Goal: Task Accomplishment & Management: Complete application form

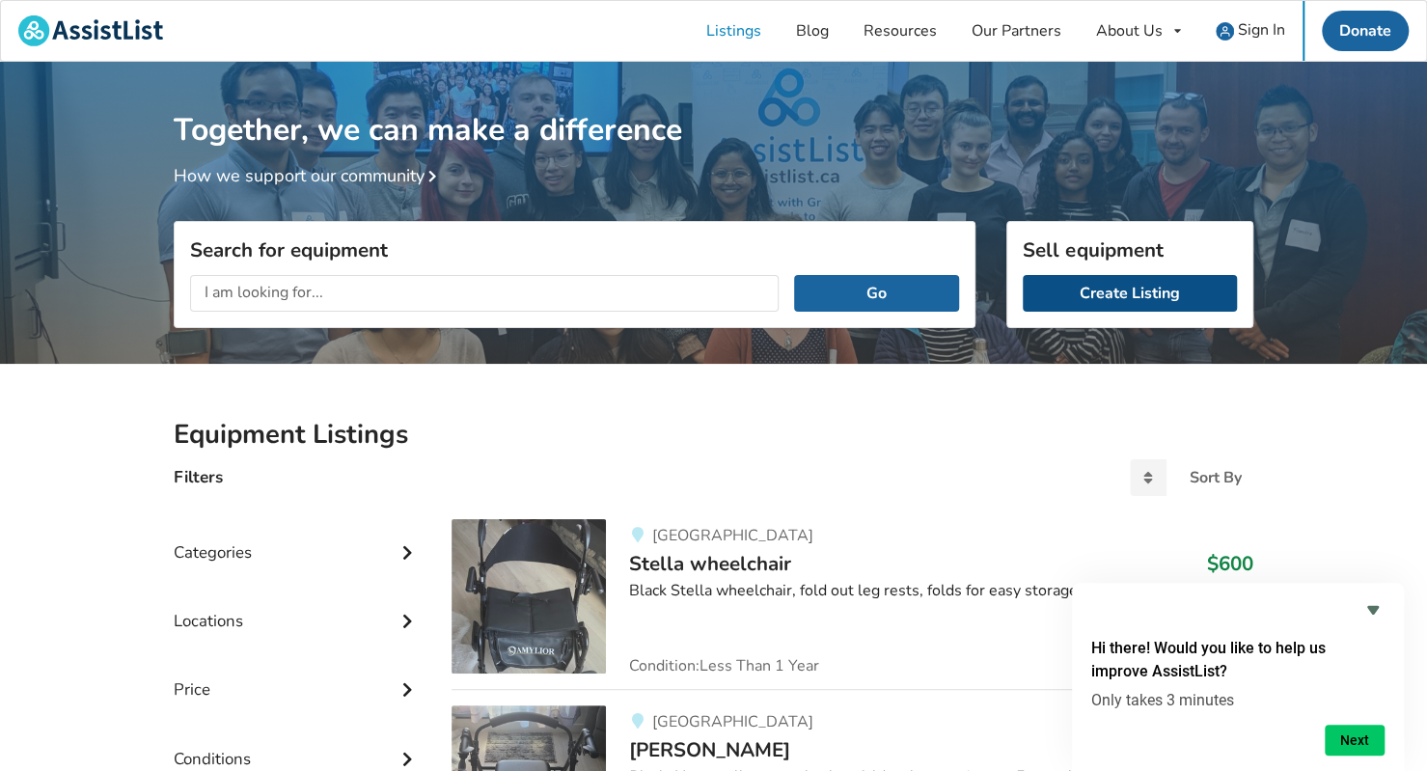
click at [1104, 296] on link "Create Listing" at bounding box center [1130, 293] width 214 height 37
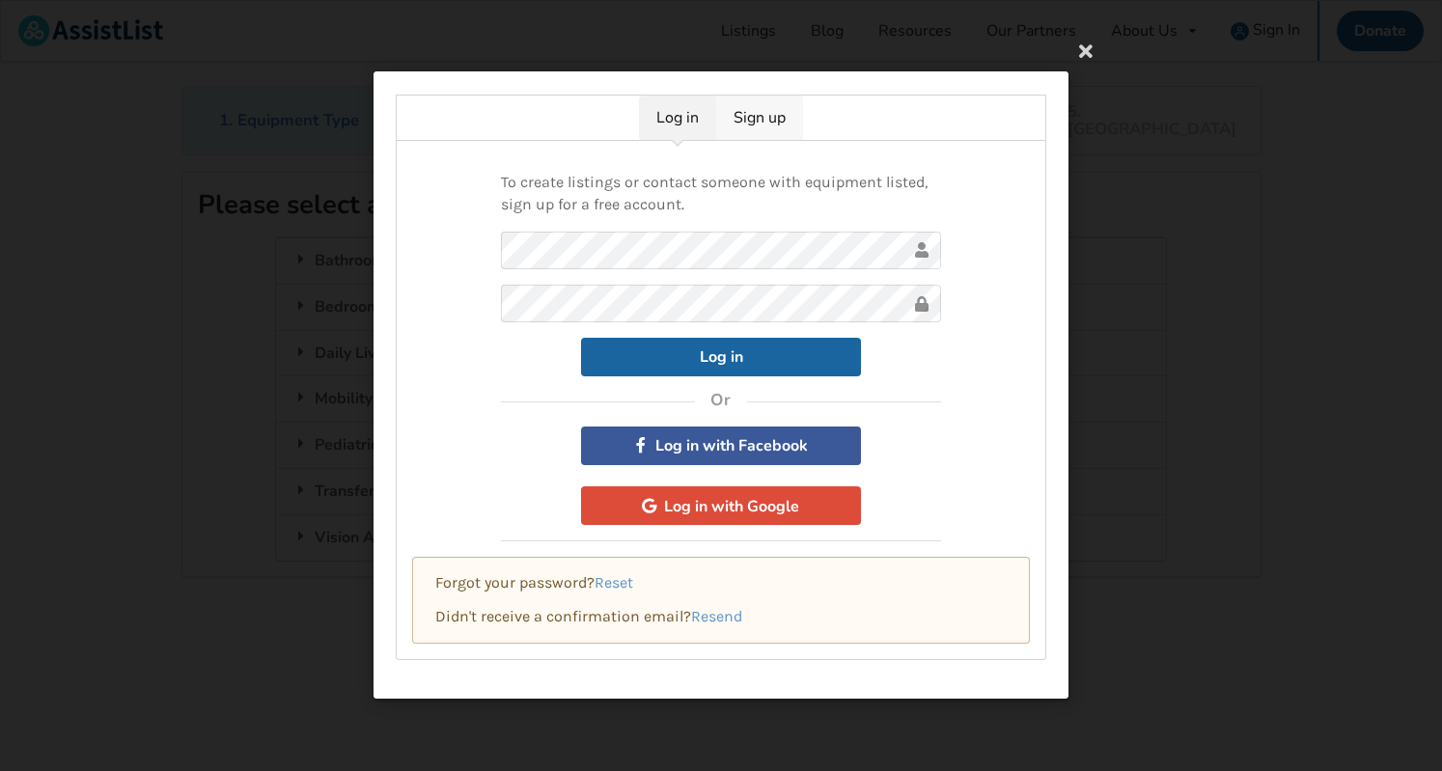
click at [757, 123] on link "Sign up" at bounding box center [759, 118] width 87 height 44
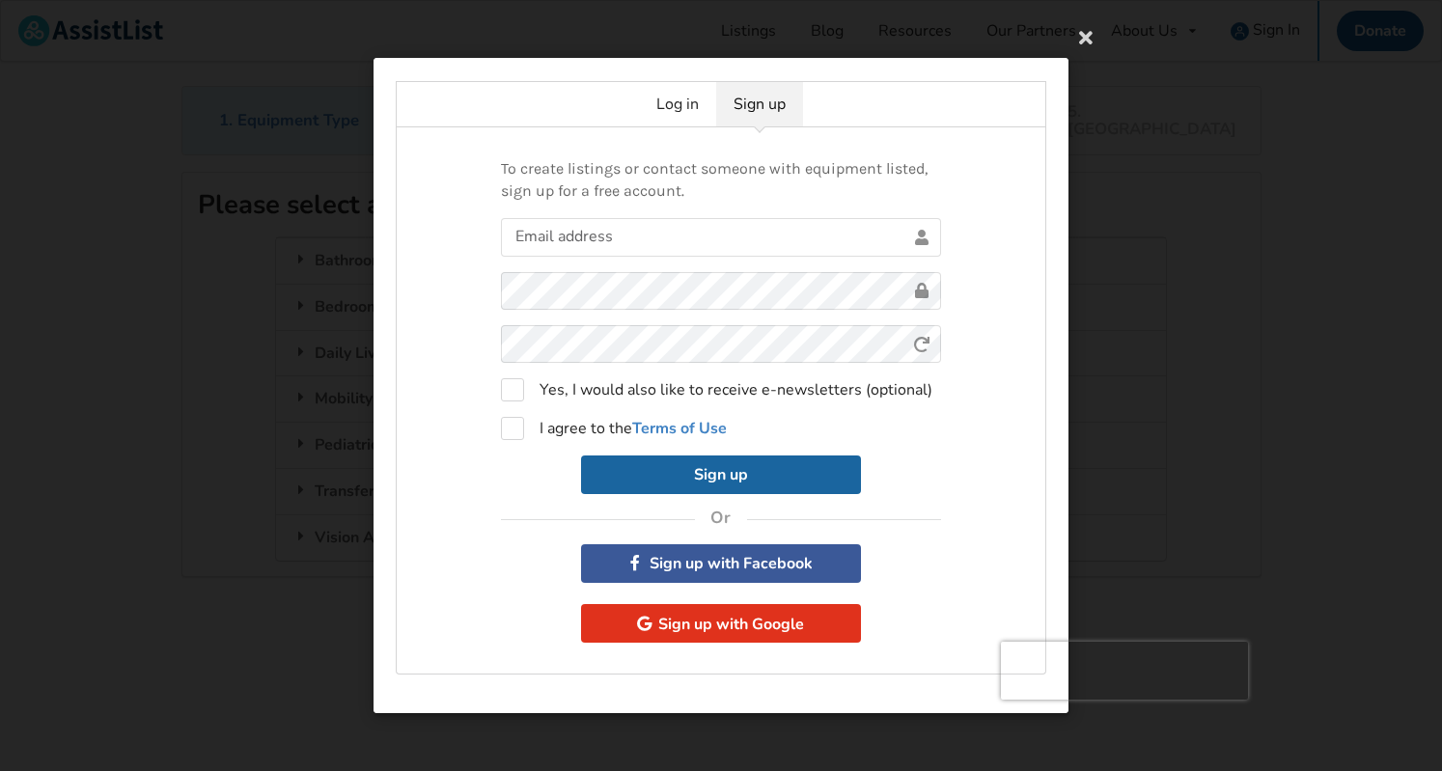
click at [693, 622] on button "Sign up with Google" at bounding box center [721, 623] width 280 height 39
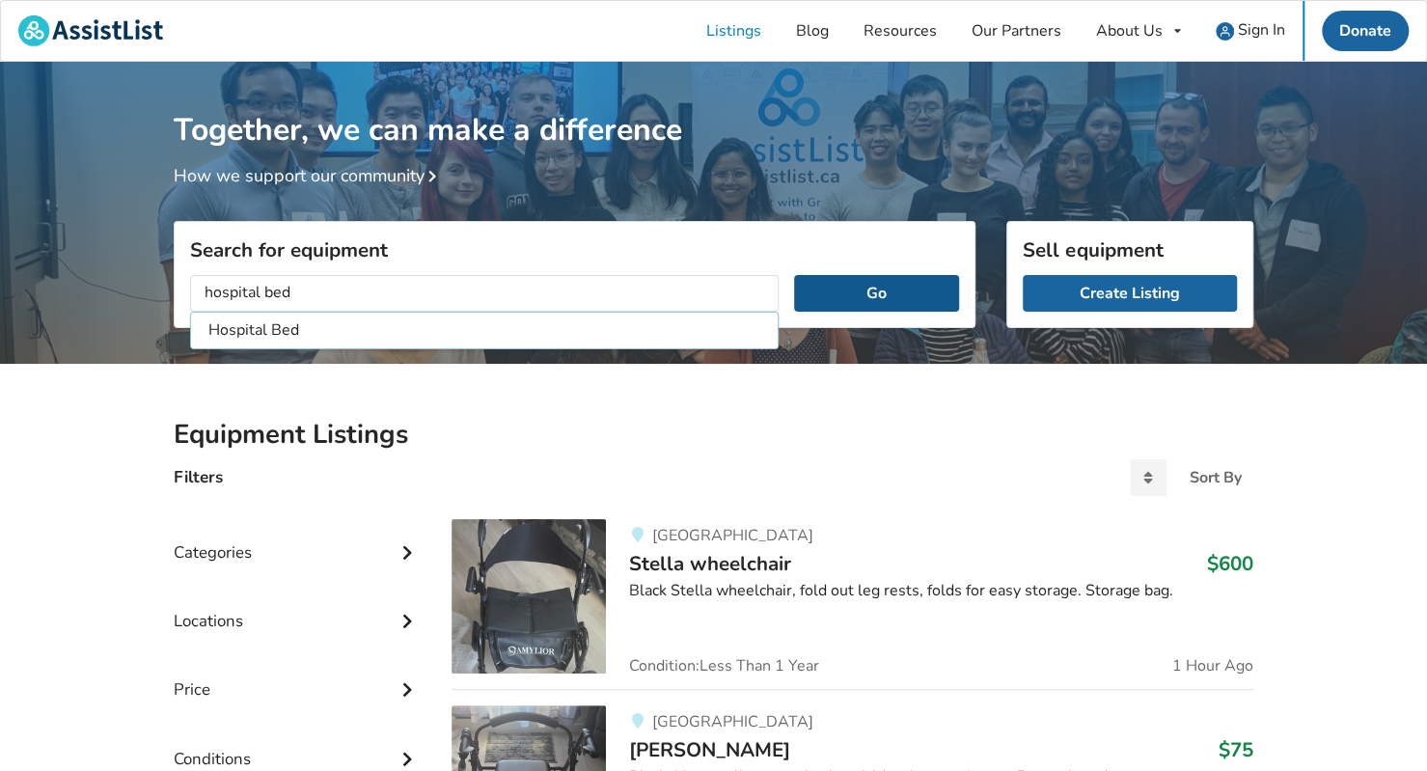
type input "hospital bed"
click at [845, 289] on button "Go" at bounding box center [876, 293] width 165 height 37
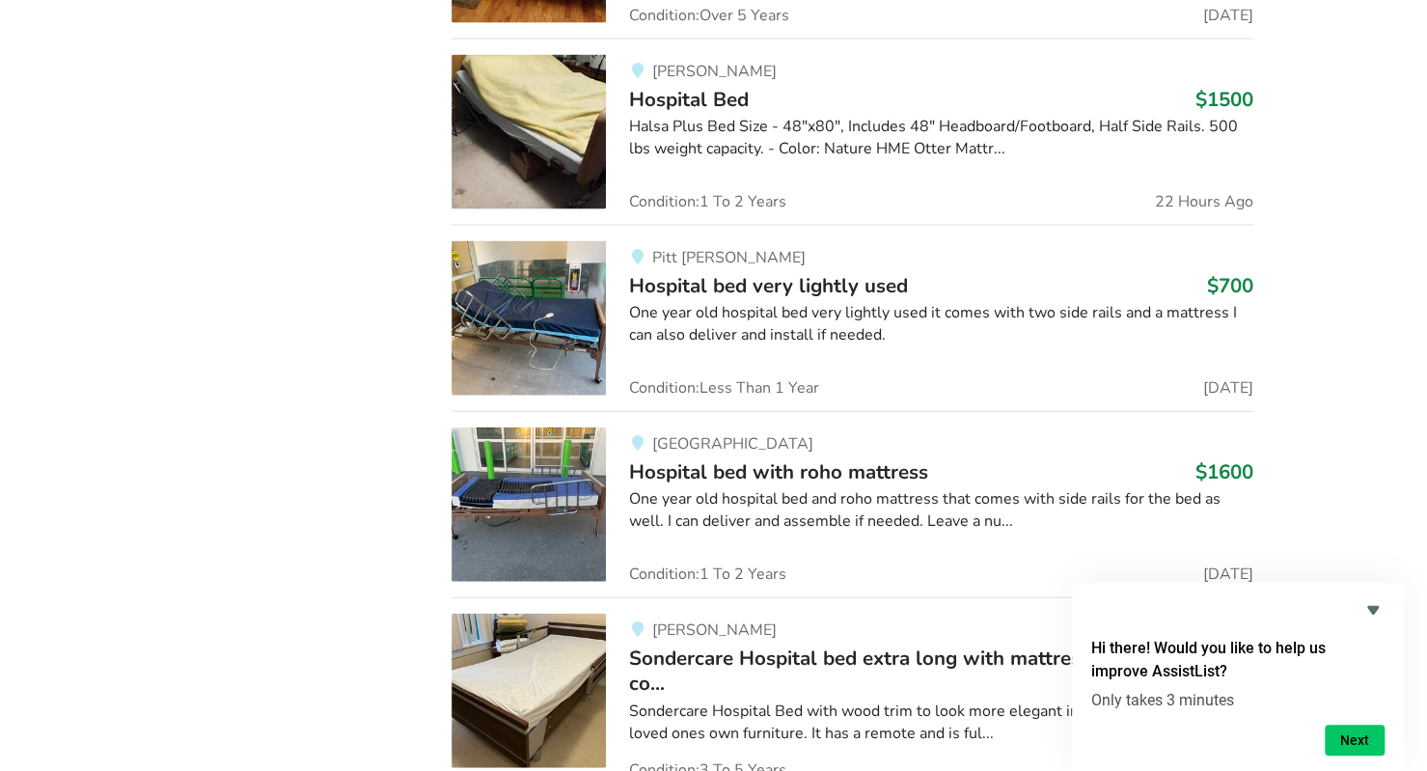
scroll to position [1803, 0]
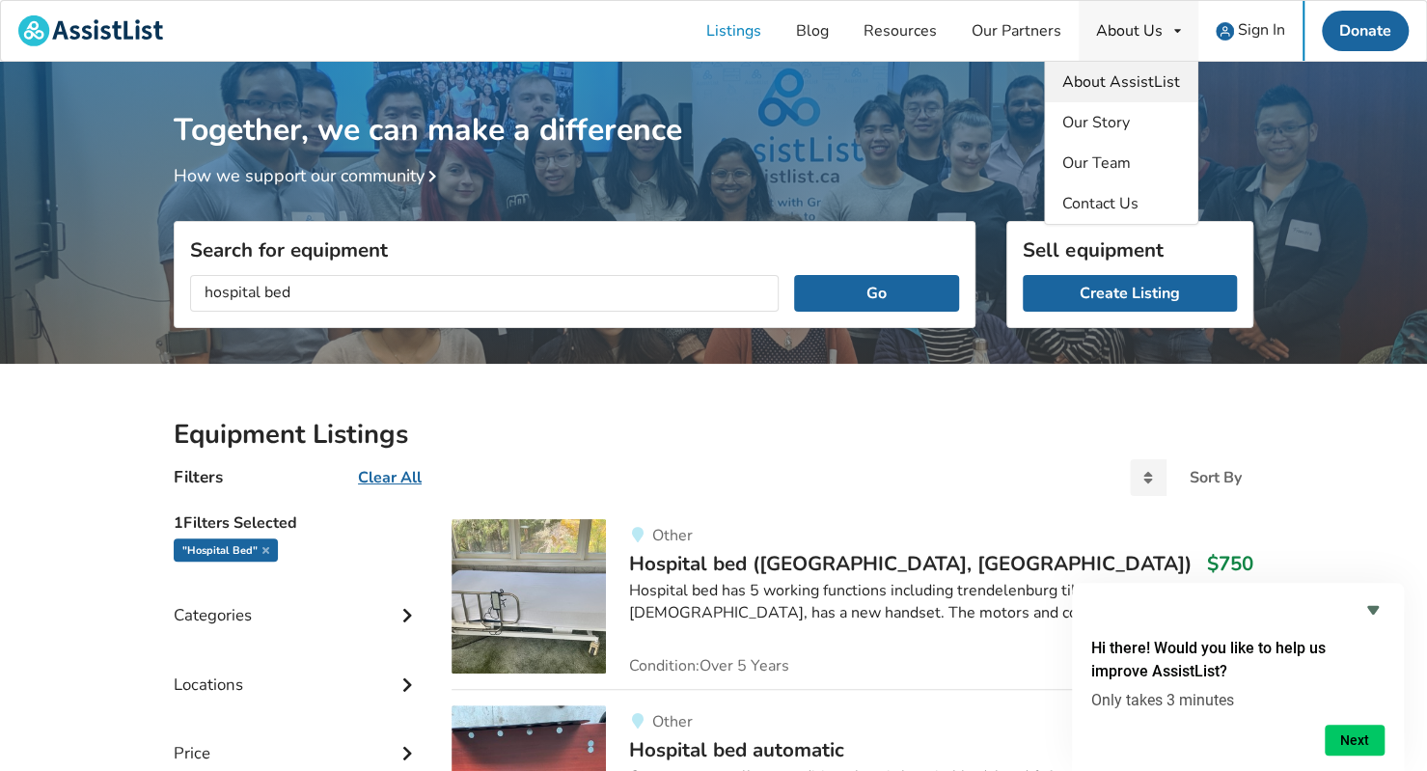
click at [1120, 83] on span "About AssistList" at bounding box center [1122, 81] width 118 height 21
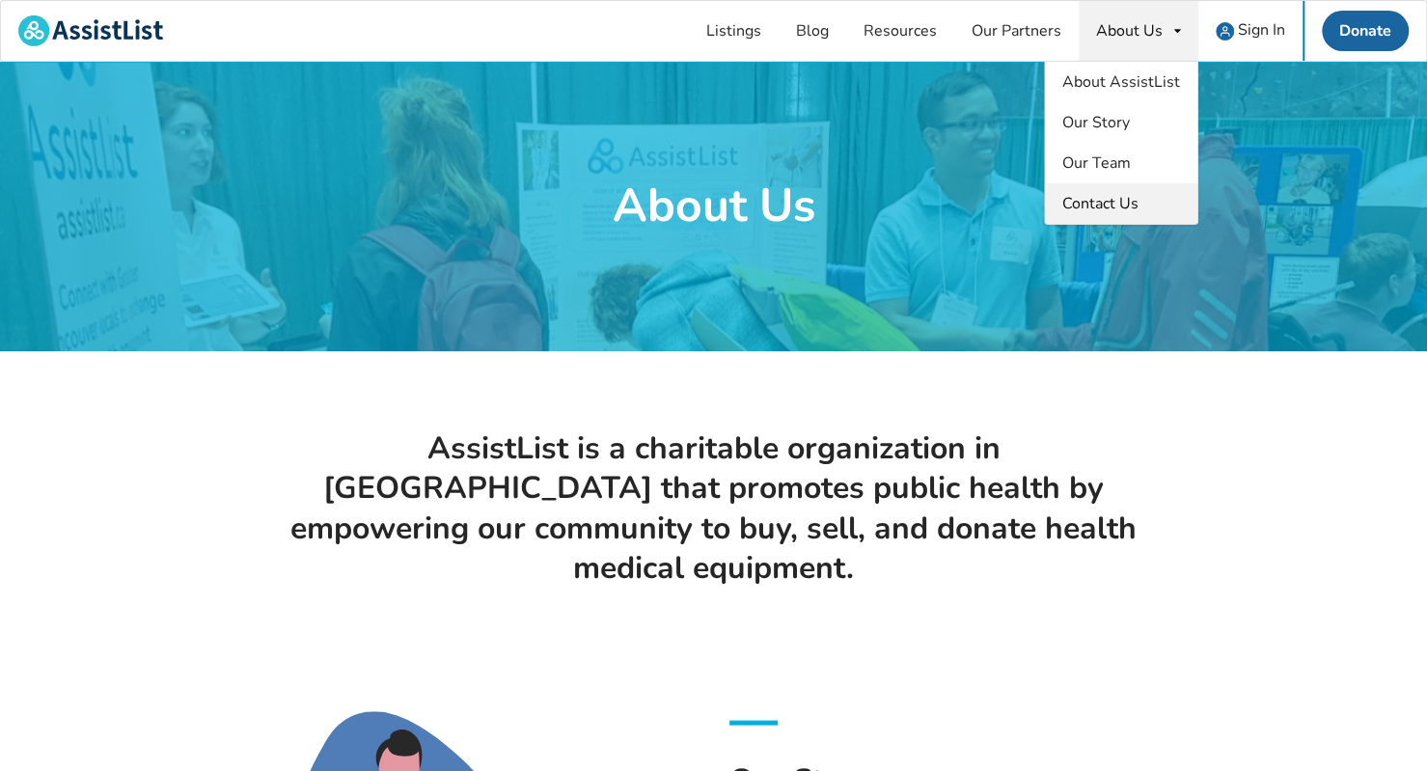
click at [1093, 205] on span "Contact Us" at bounding box center [1101, 203] width 76 height 21
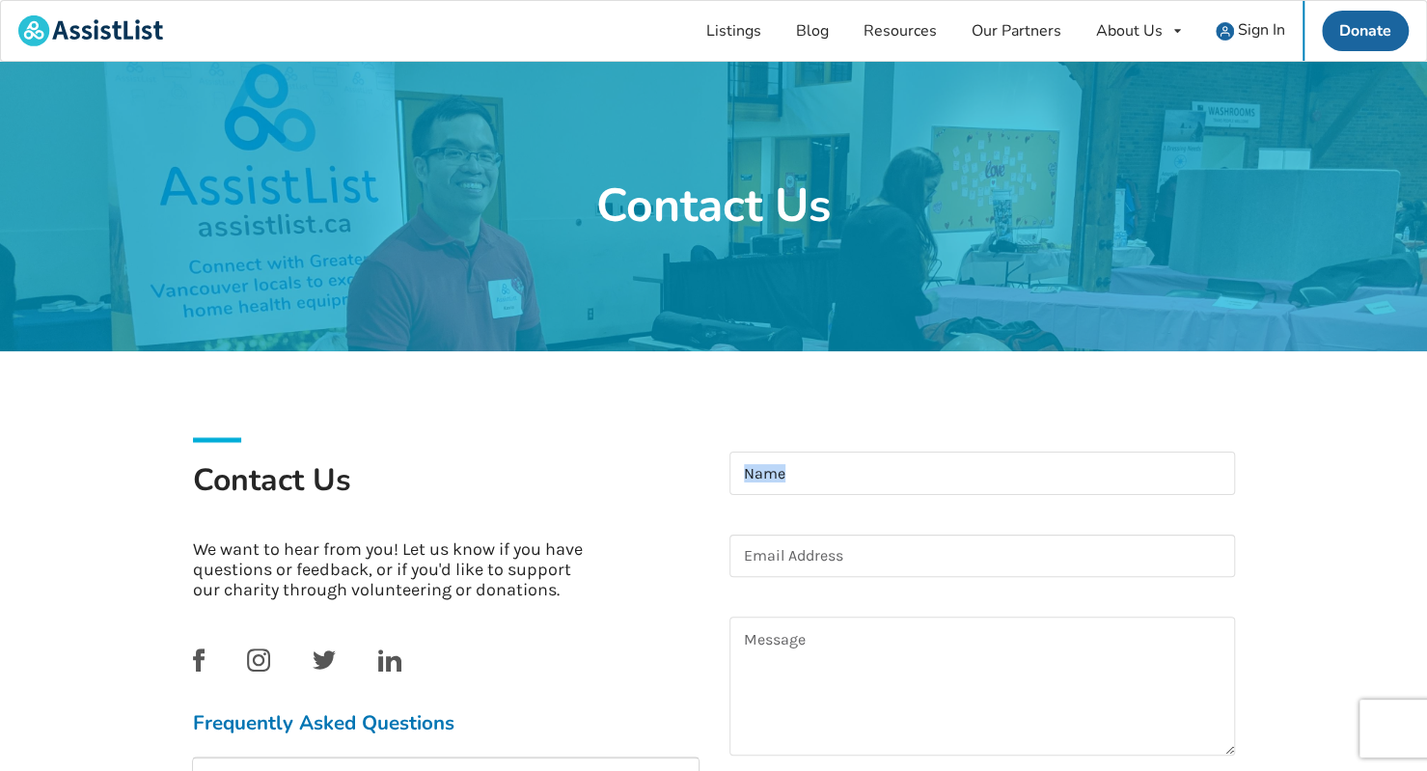
drag, startPoint x: 961, startPoint y: 526, endPoint x: 1421, endPoint y: 357, distance: 489.4
click at [1421, 357] on div "Contact Us Contact Us We want to hear from you! Let us know if you have questio…" at bounding box center [713, 569] width 1427 height 1015
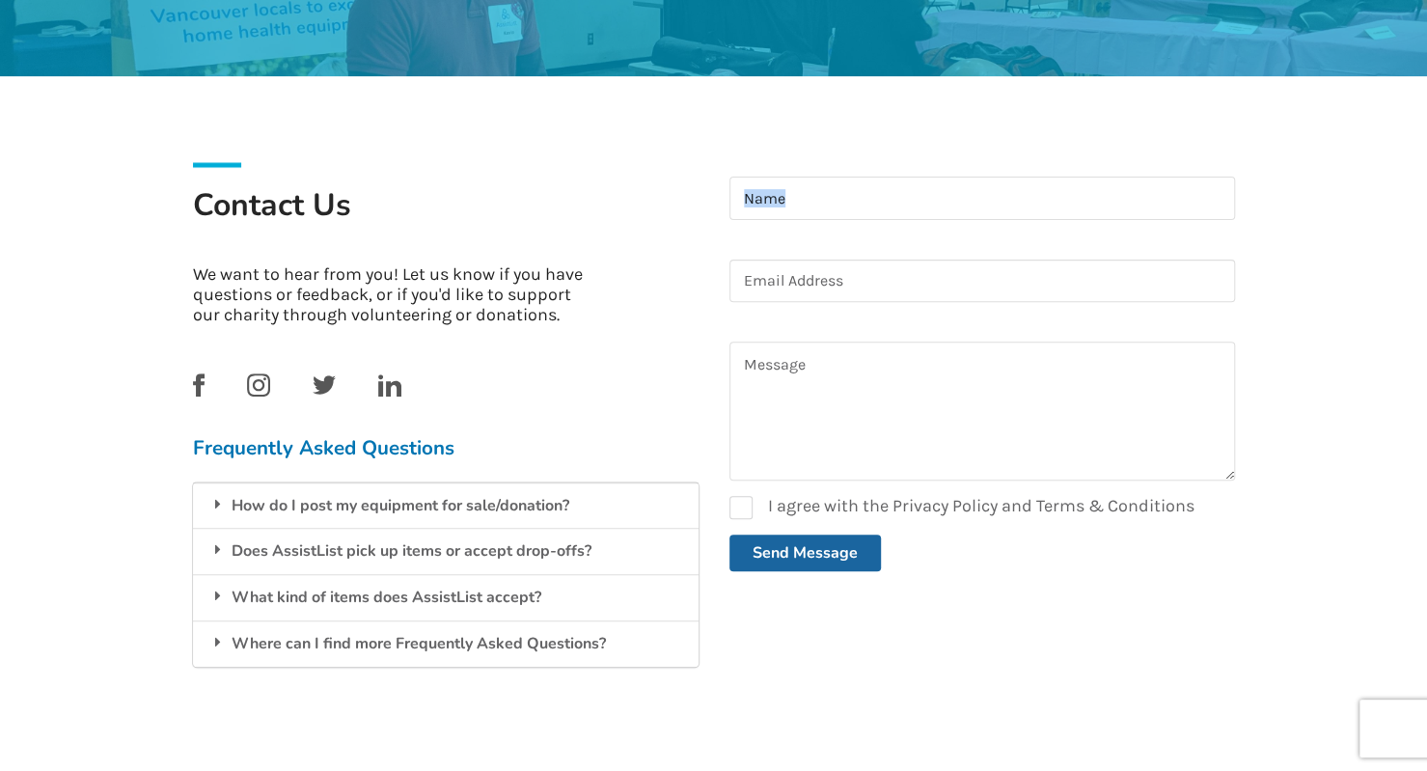
scroll to position [362, 0]
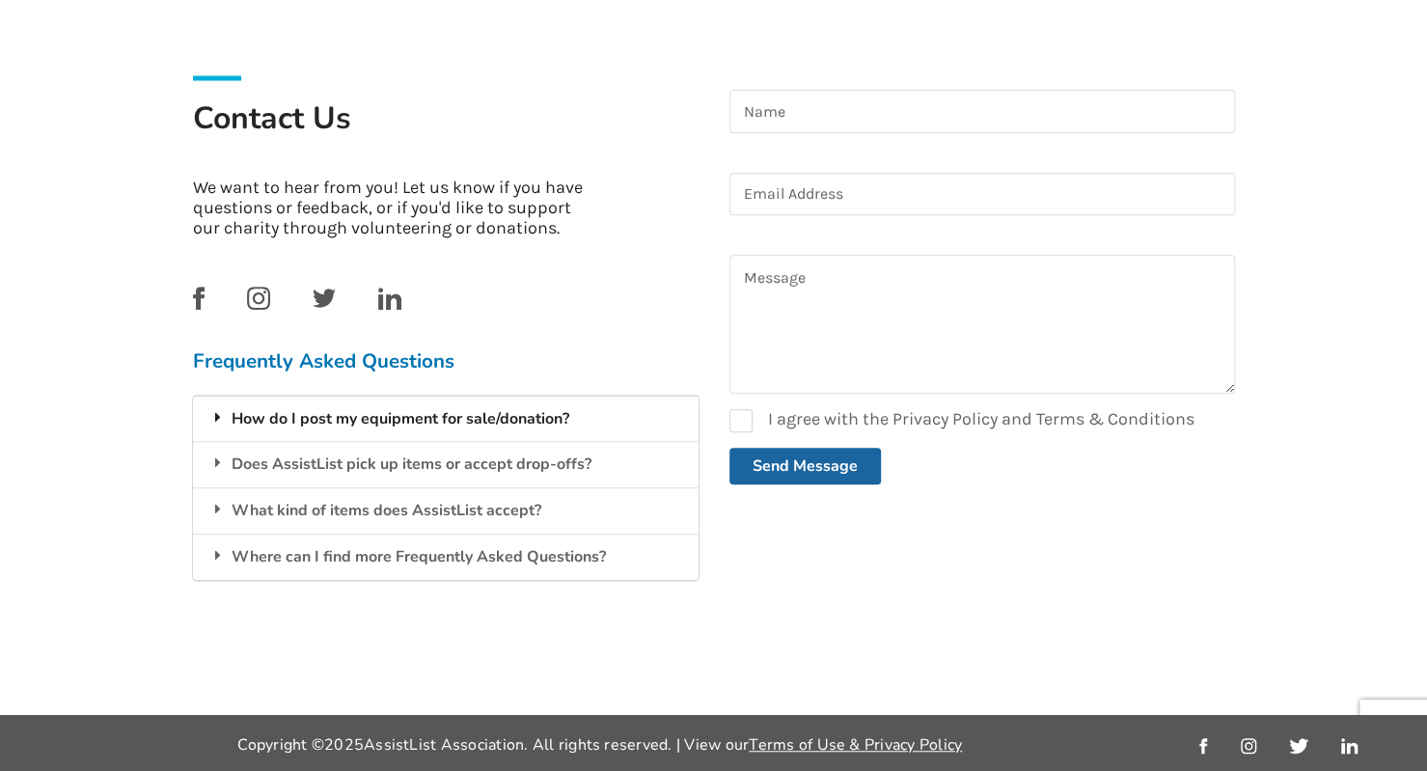
click at [311, 418] on div "How do I post my equipment for sale/donation?" at bounding box center [446, 419] width 506 height 46
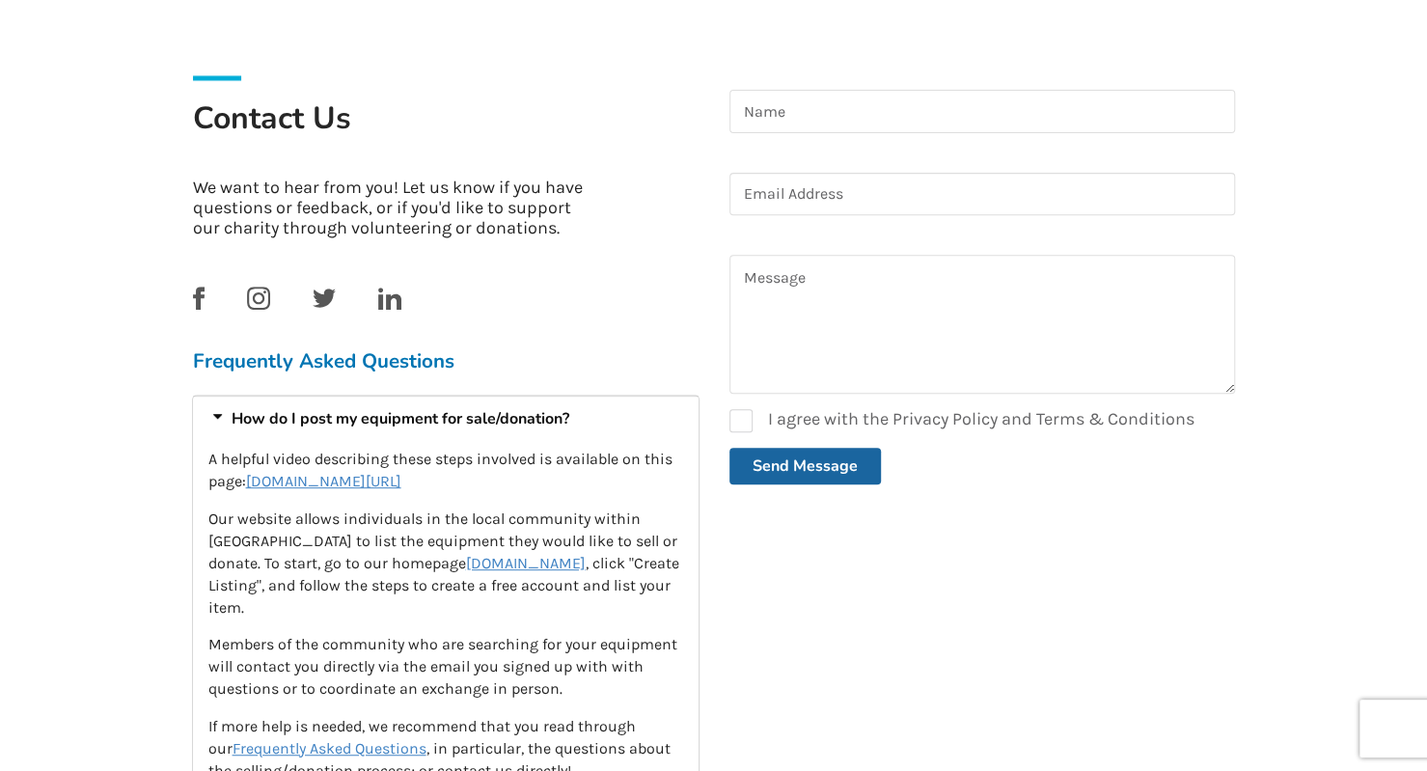
click at [311, 418] on div "How do I post my equipment for sale/donation?" at bounding box center [446, 419] width 506 height 46
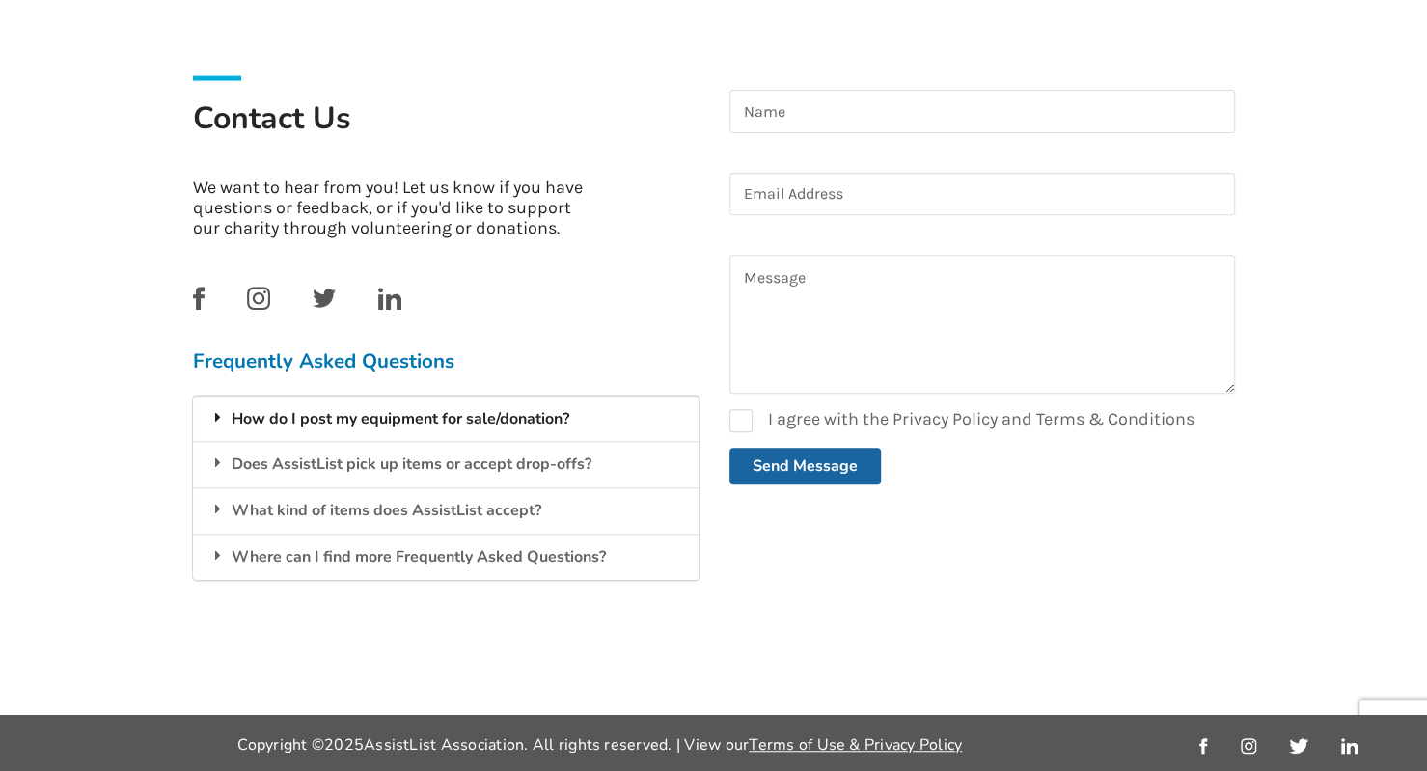
click at [311, 417] on div "How do I post my equipment for sale/donation?" at bounding box center [446, 419] width 506 height 46
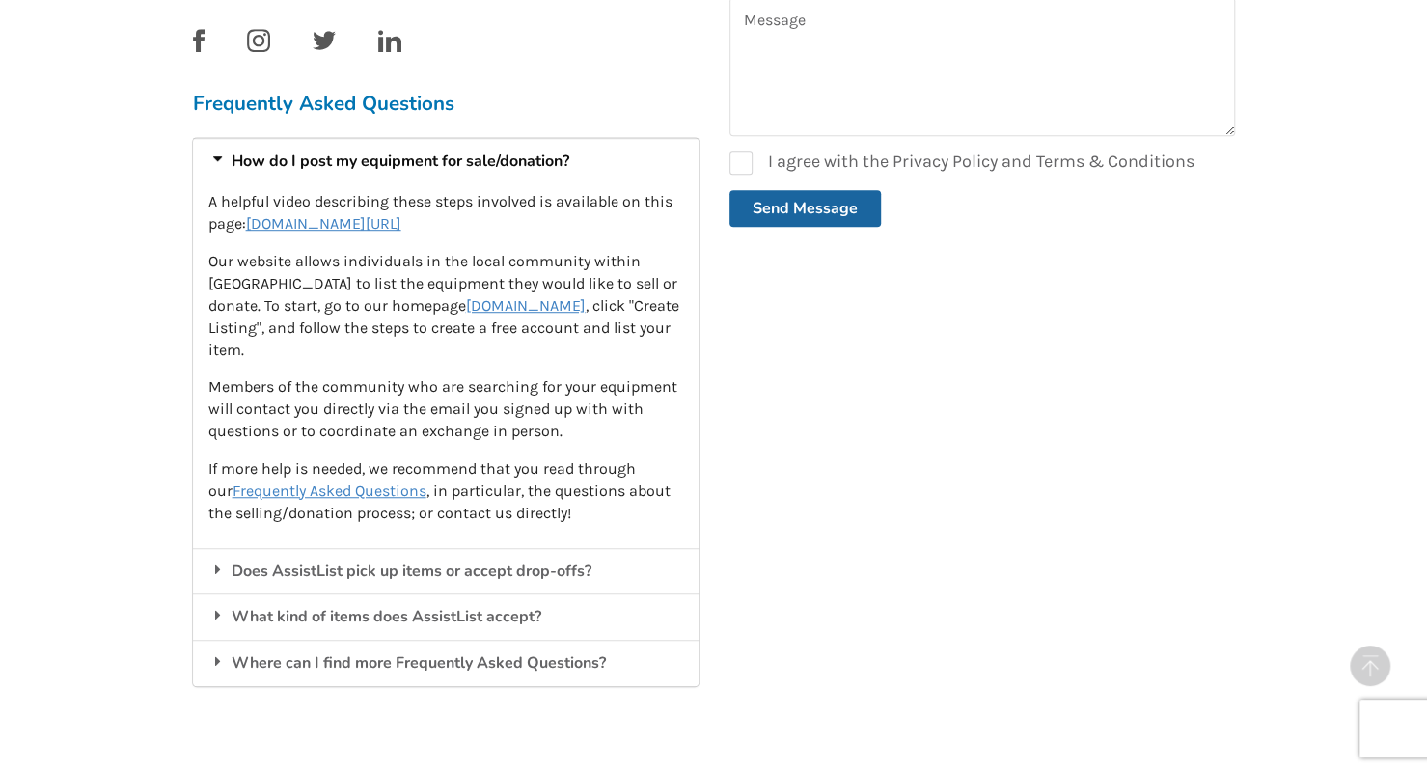
scroll to position [621, 0]
click at [338, 569] on div "Does AssistList pick up items or accept drop-offs?" at bounding box center [446, 570] width 506 height 46
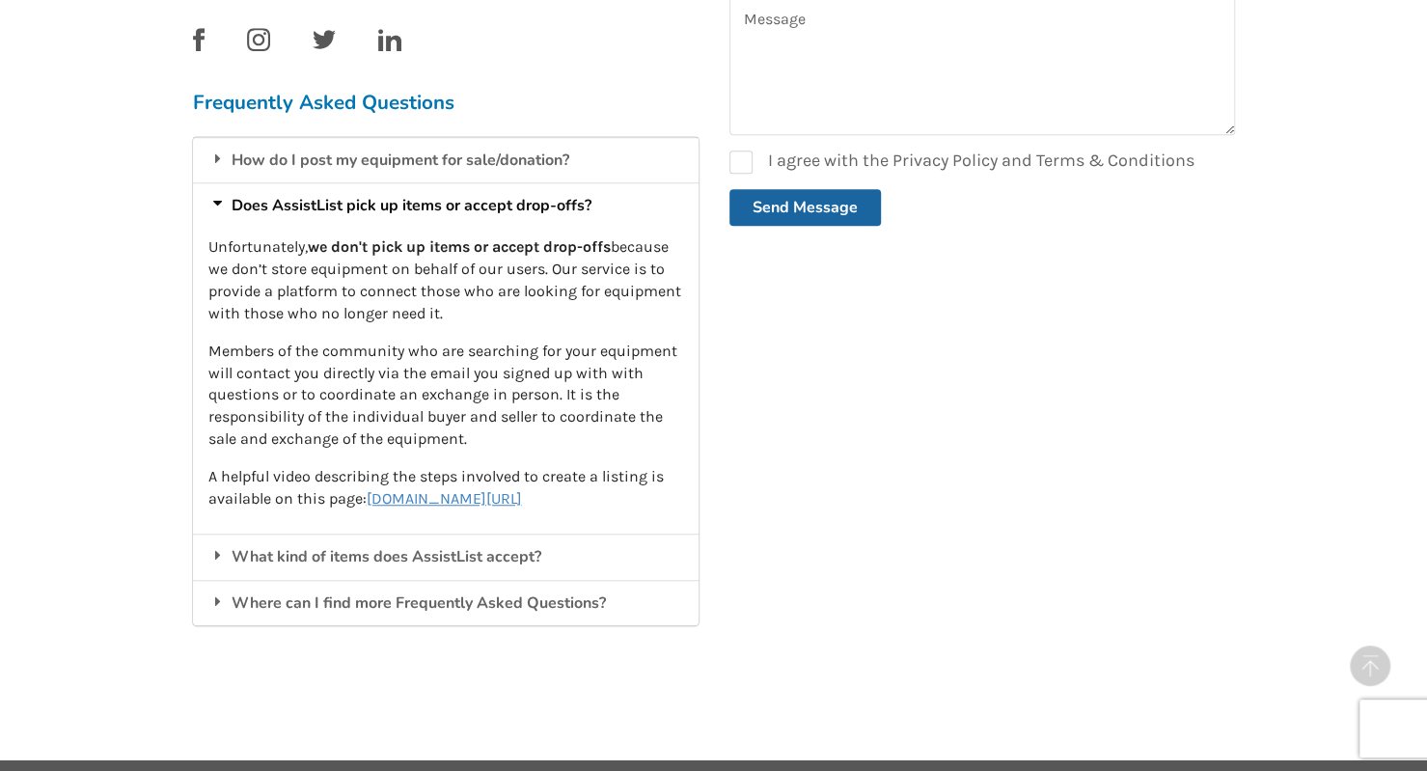
click at [876, 424] on div "03AFcWeA47b63-WsWstoZWBe6DVKz0yMkOka2VIFT-tQoZ0wXsuBIZa4xQOdt306ZedQQCE_T9a9reV…" at bounding box center [982, 236] width 537 height 848
click at [336, 563] on div "What kind of items does AssistList accept?" at bounding box center [446, 557] width 506 height 46
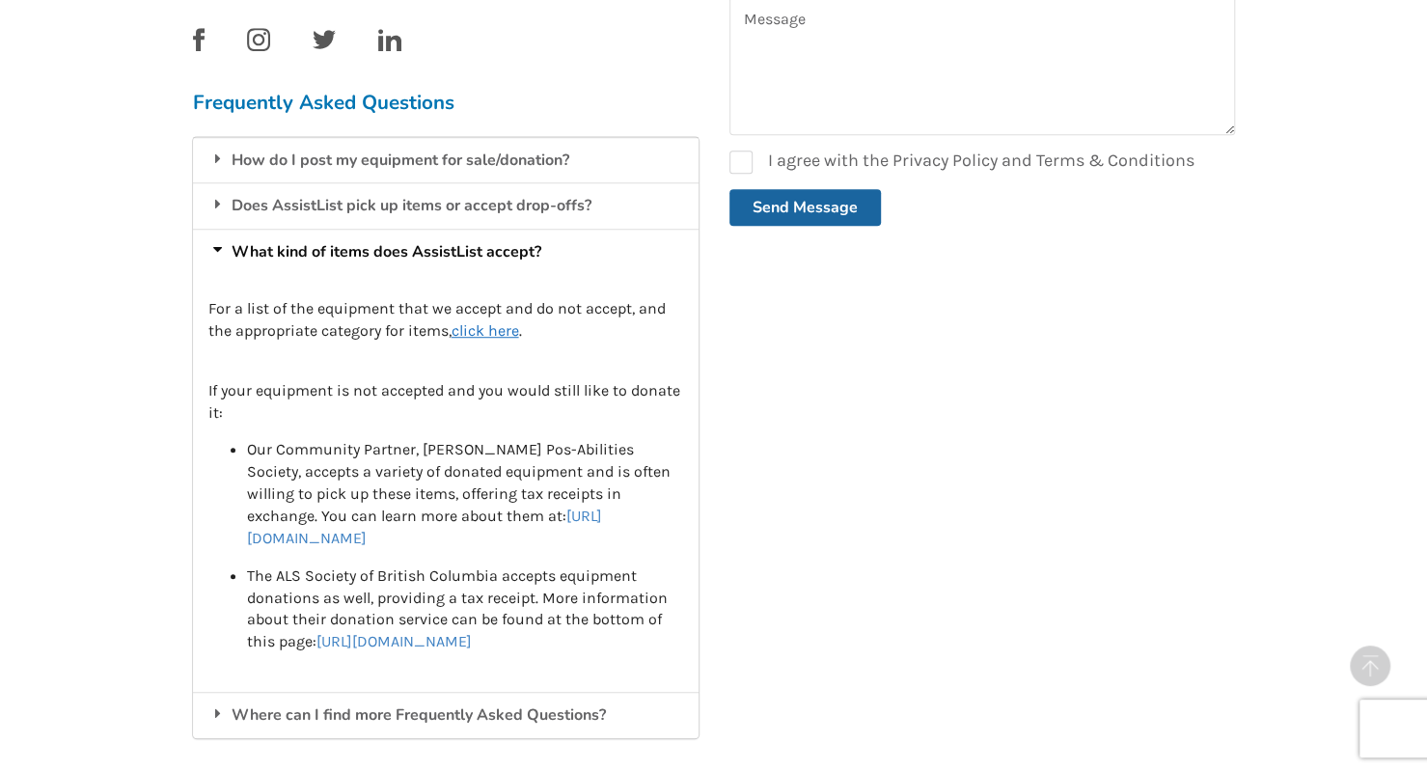
click at [490, 329] on u "click here" at bounding box center [486, 330] width 68 height 18
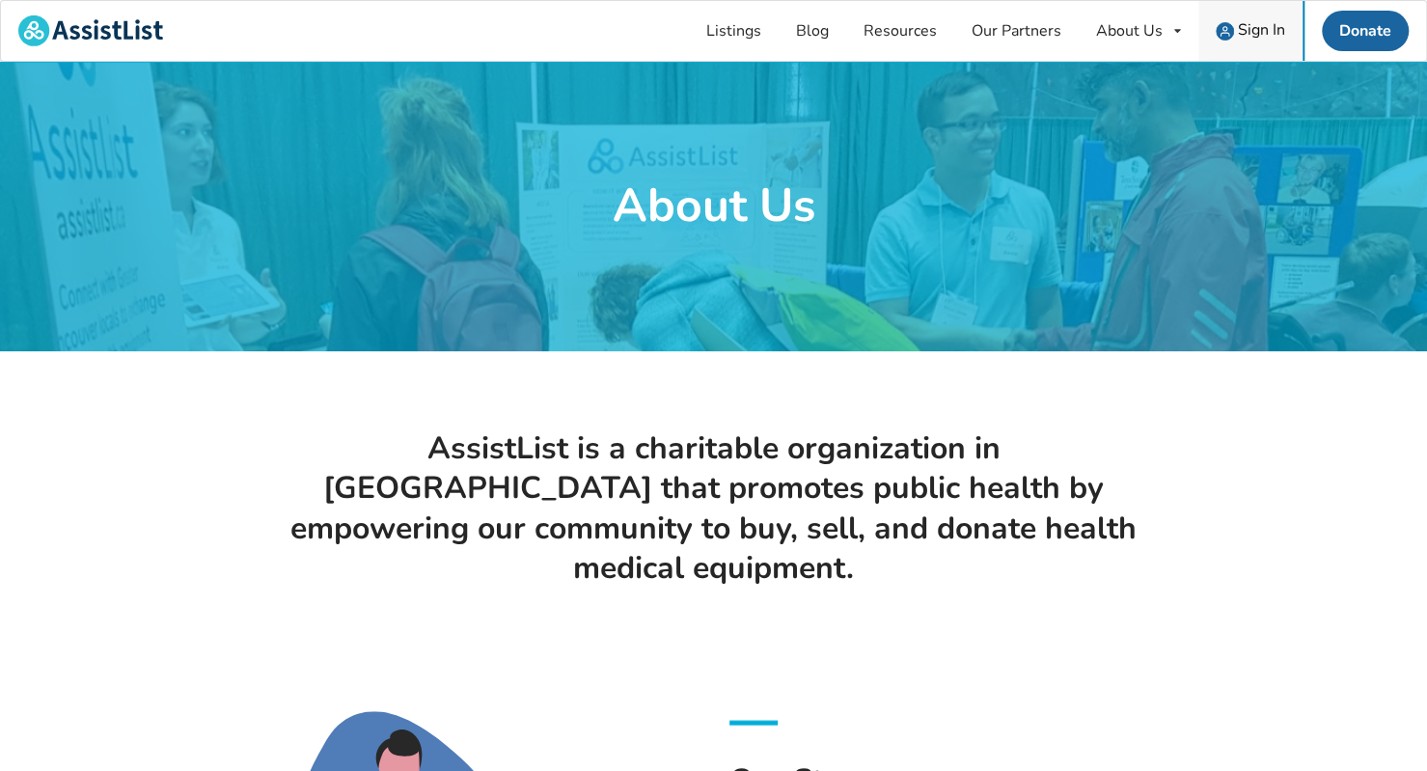
click at [1255, 28] on span "Sign In" at bounding box center [1261, 29] width 47 height 21
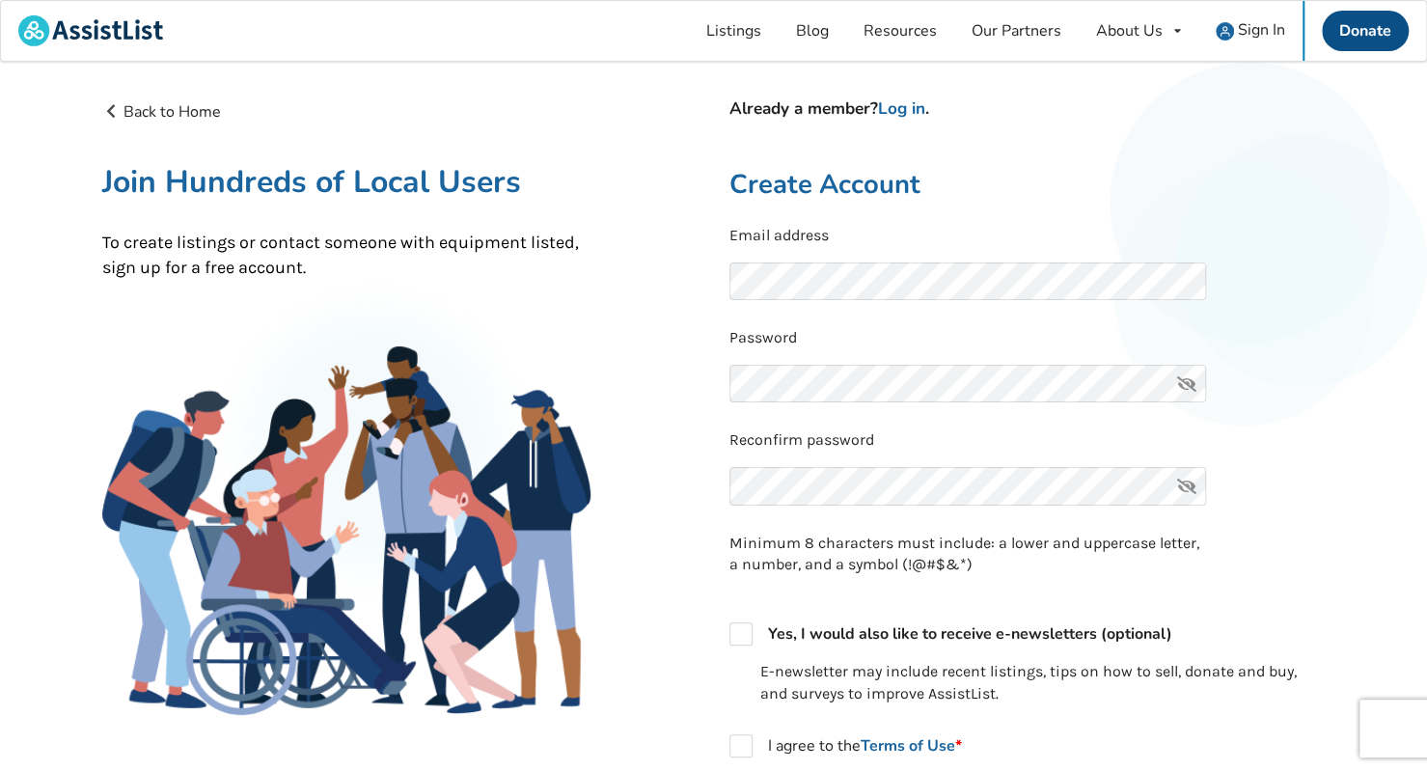
click at [1370, 29] on link "Donate" at bounding box center [1365, 31] width 87 height 41
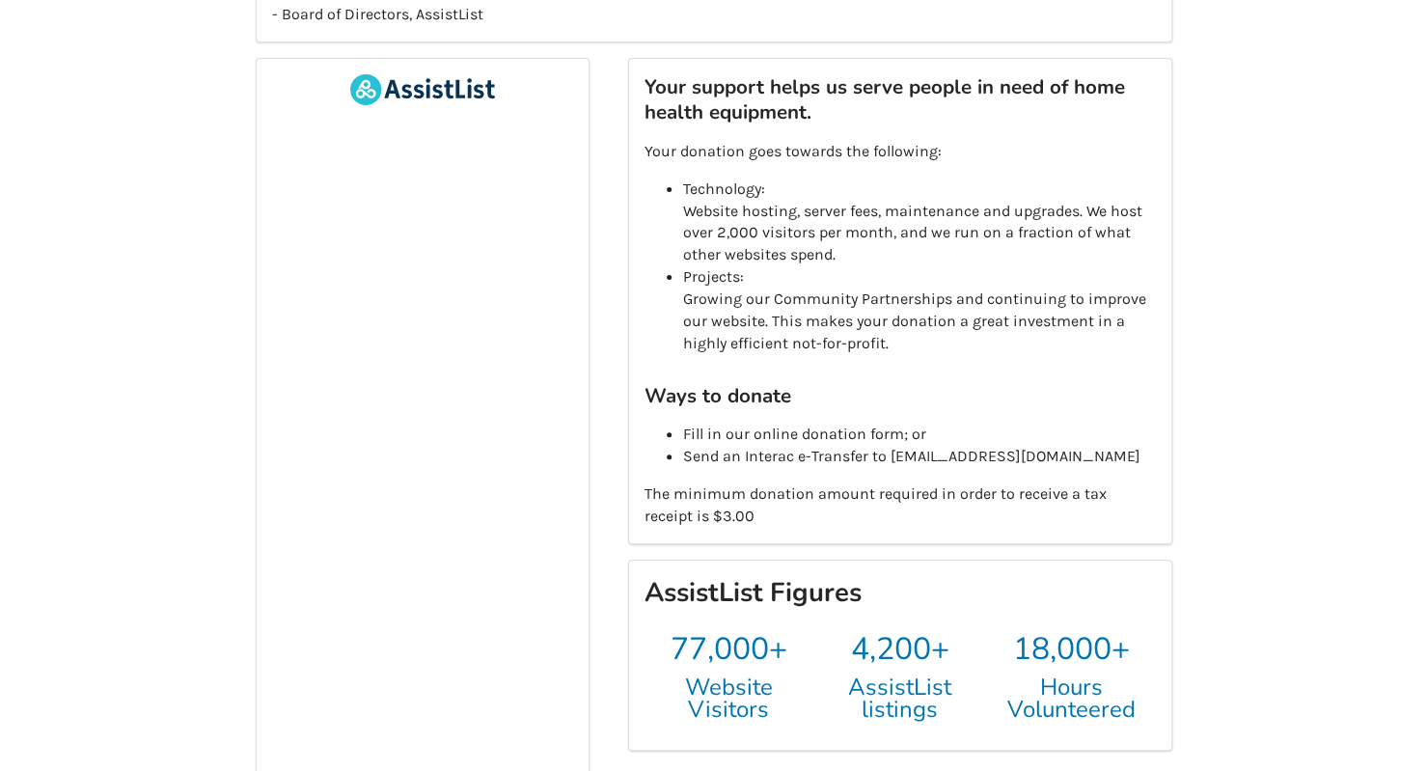
scroll to position [361, 0]
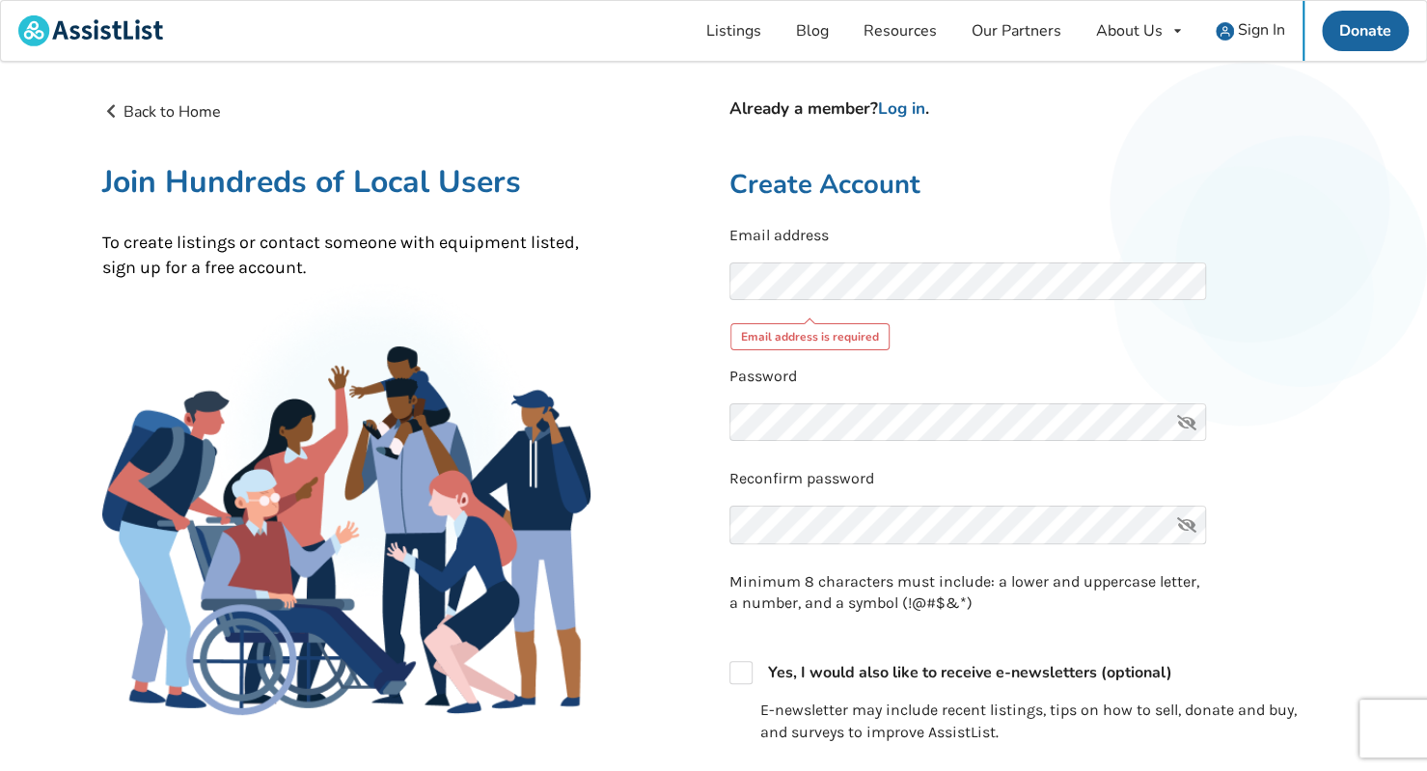
click at [1260, 186] on h2 "Create Account" at bounding box center [1028, 185] width 596 height 34
click at [1242, 31] on span "Sign In" at bounding box center [1261, 29] width 47 height 21
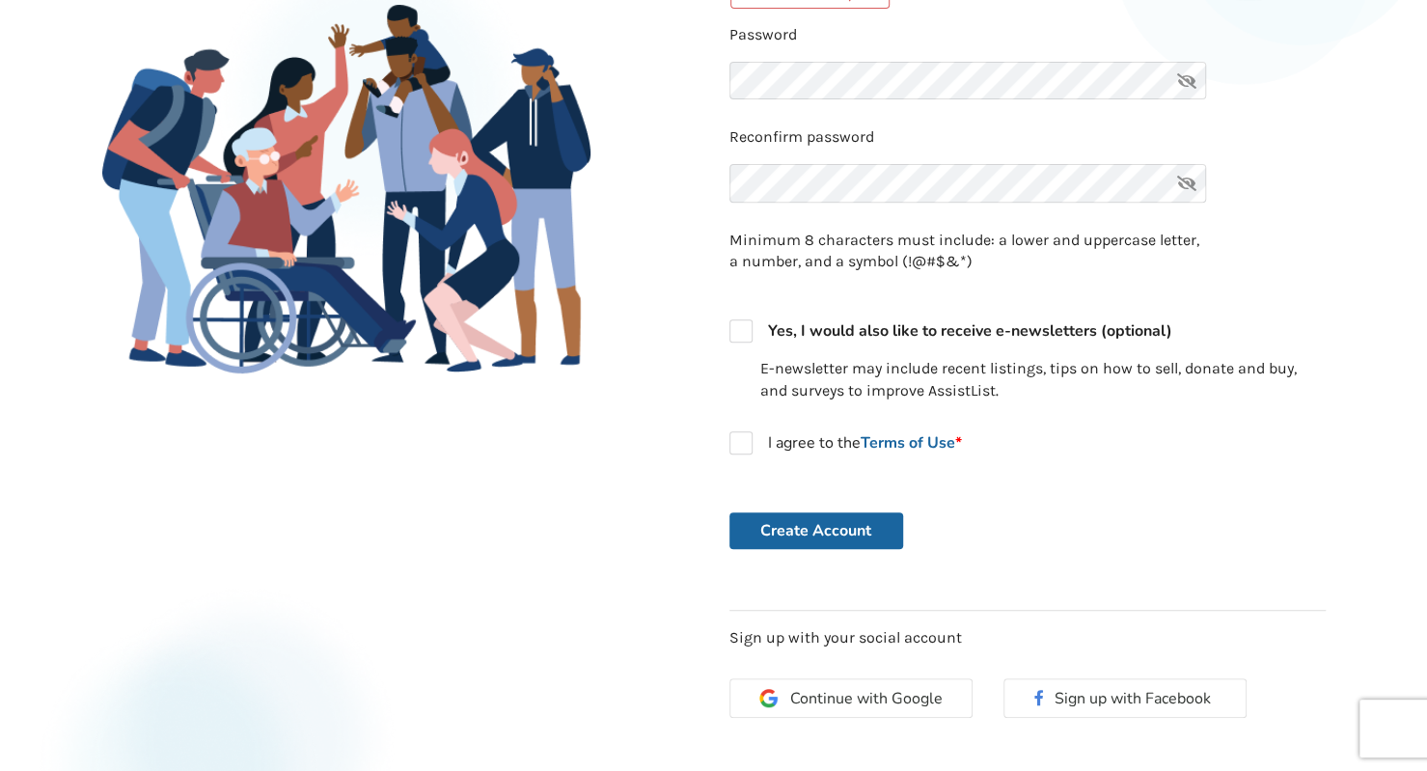
scroll to position [475, 0]
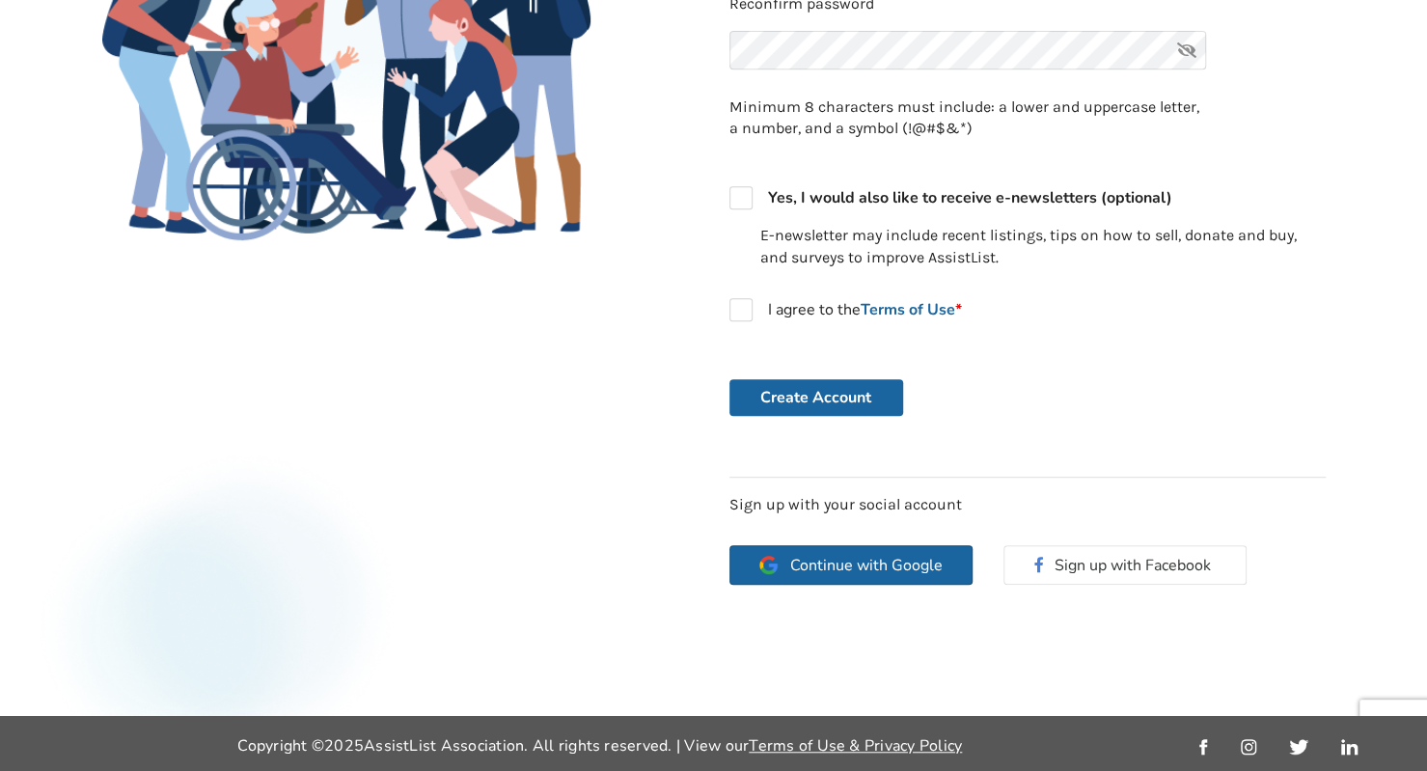
click at [805, 561] on span "Continue with Google" at bounding box center [866, 565] width 152 height 15
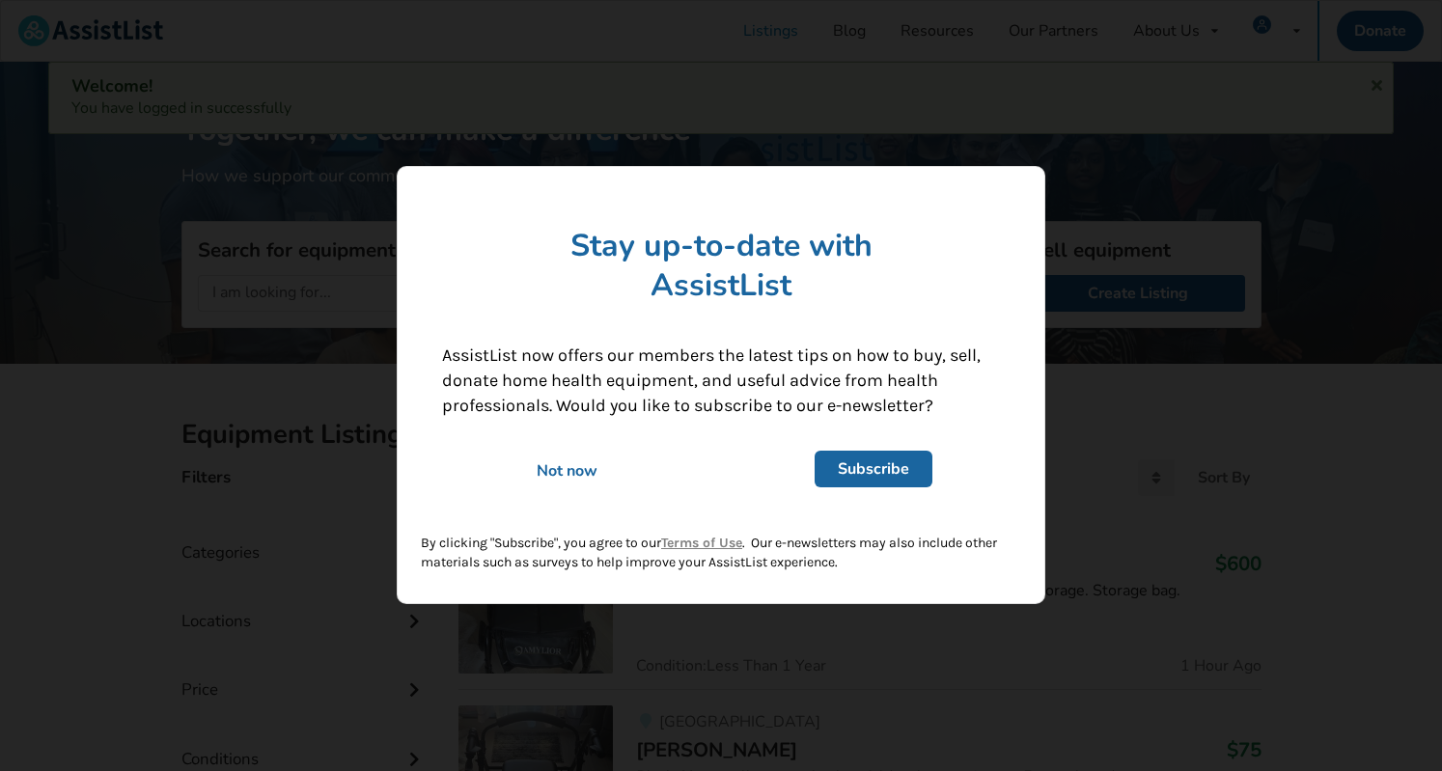
click at [868, 469] on link "Subscribe" at bounding box center [874, 470] width 118 height 37
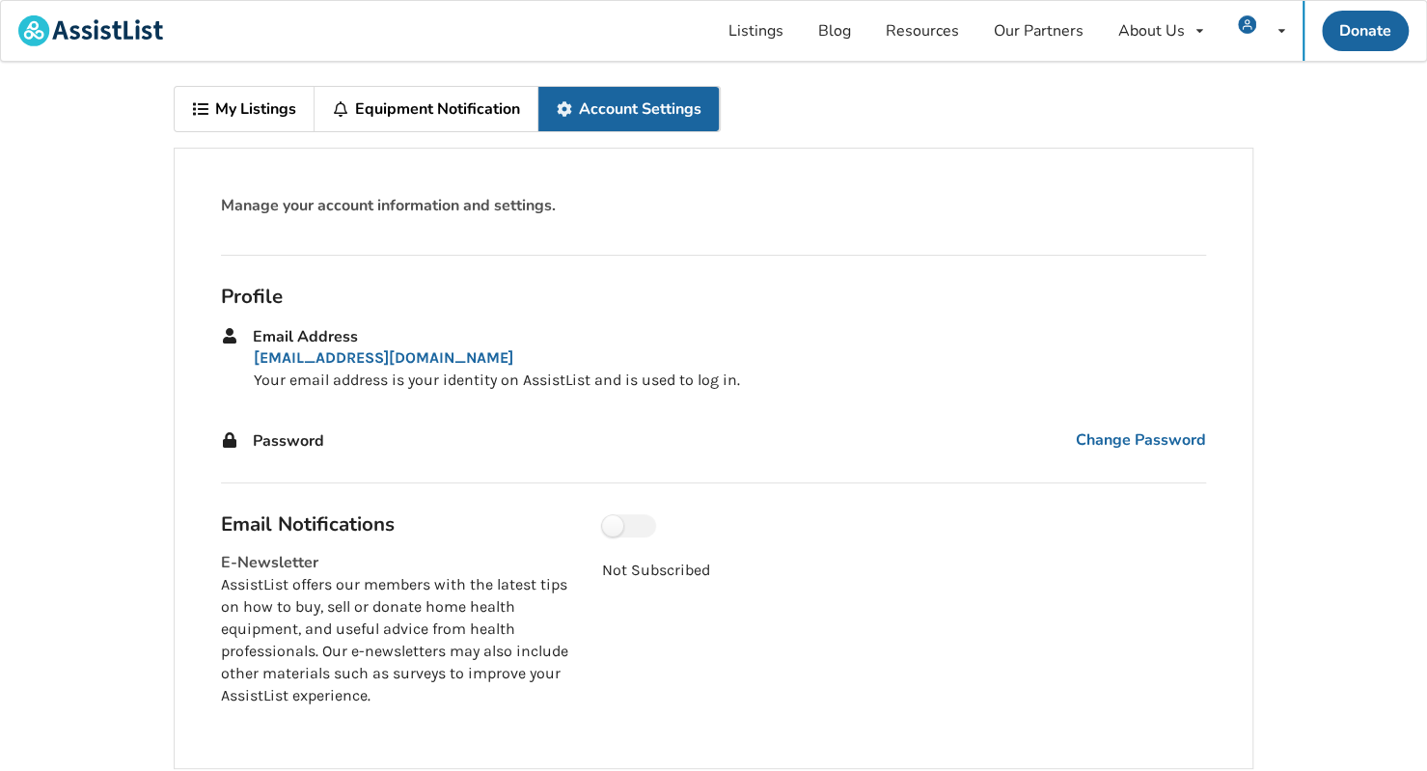
click at [228, 105] on link "My Listings" at bounding box center [245, 109] width 140 height 44
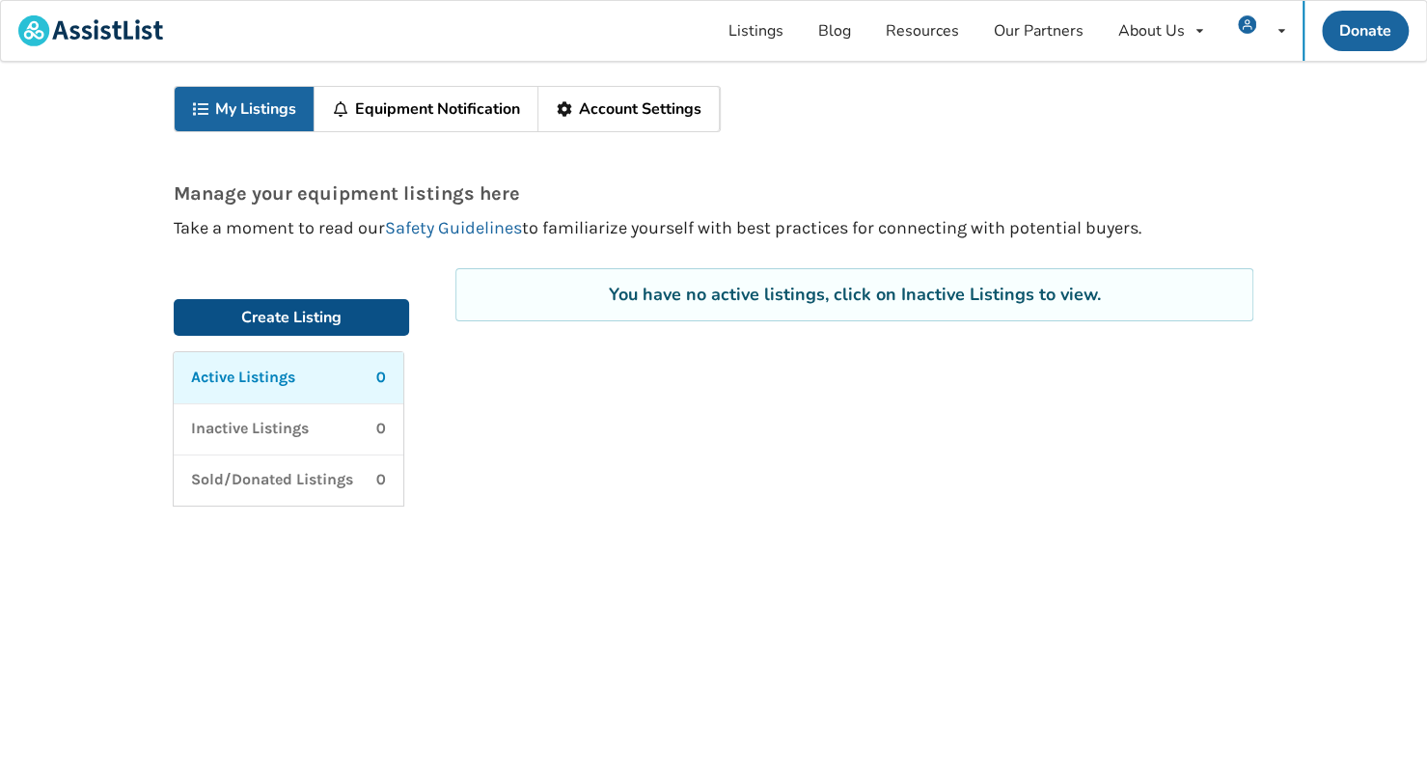
click at [288, 313] on link "Create Listing" at bounding box center [291, 317] width 235 height 37
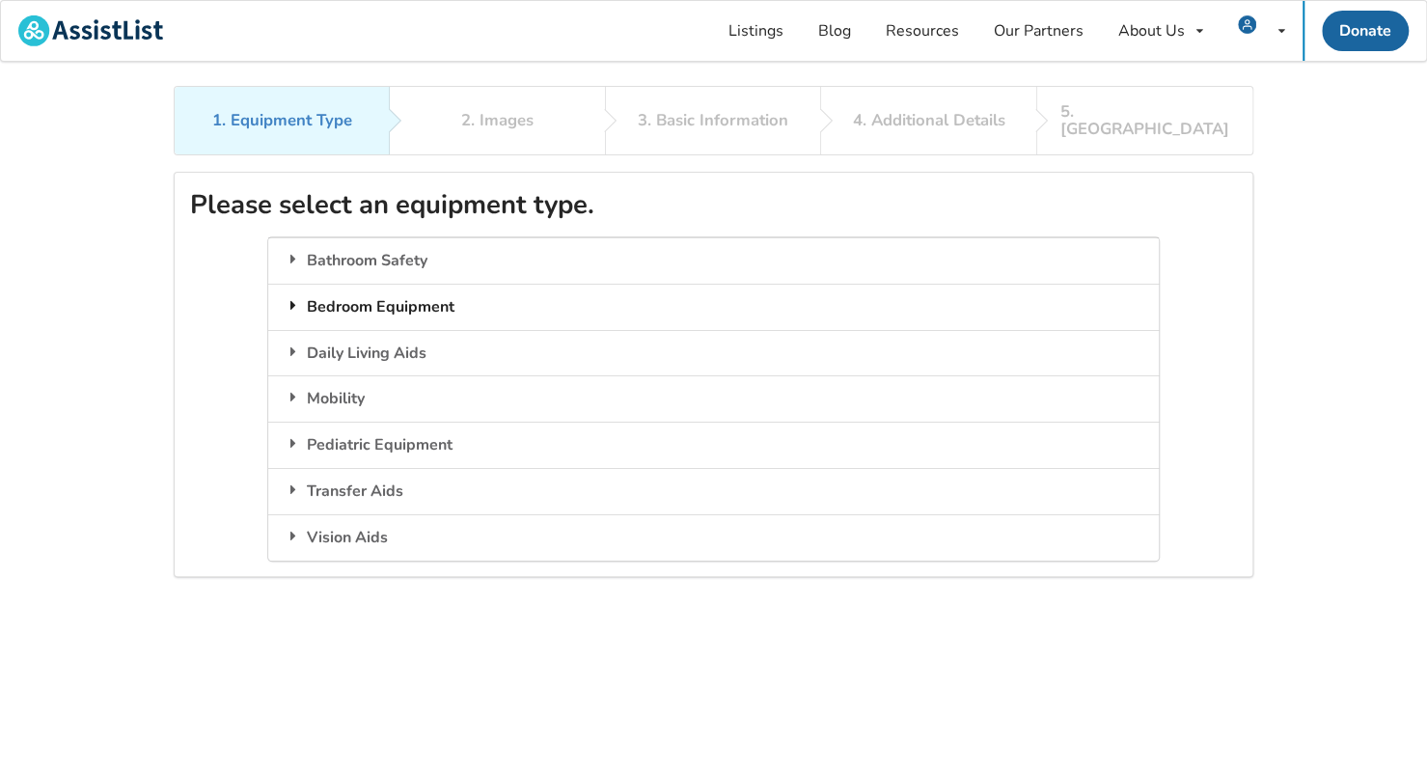
click at [315, 289] on div "Bedroom Equipment" at bounding box center [713, 307] width 890 height 46
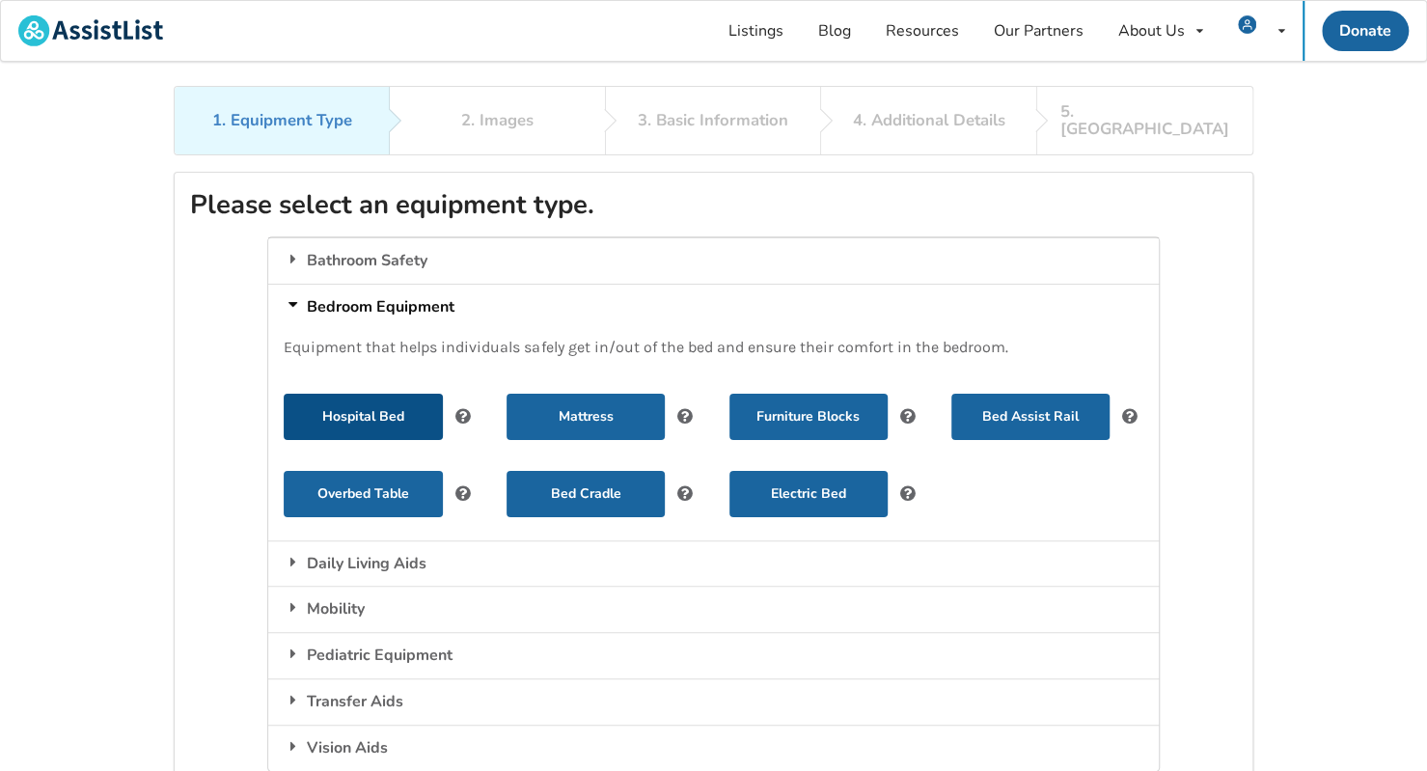
click at [349, 394] on button "Hospital Bed" at bounding box center [363, 417] width 158 height 46
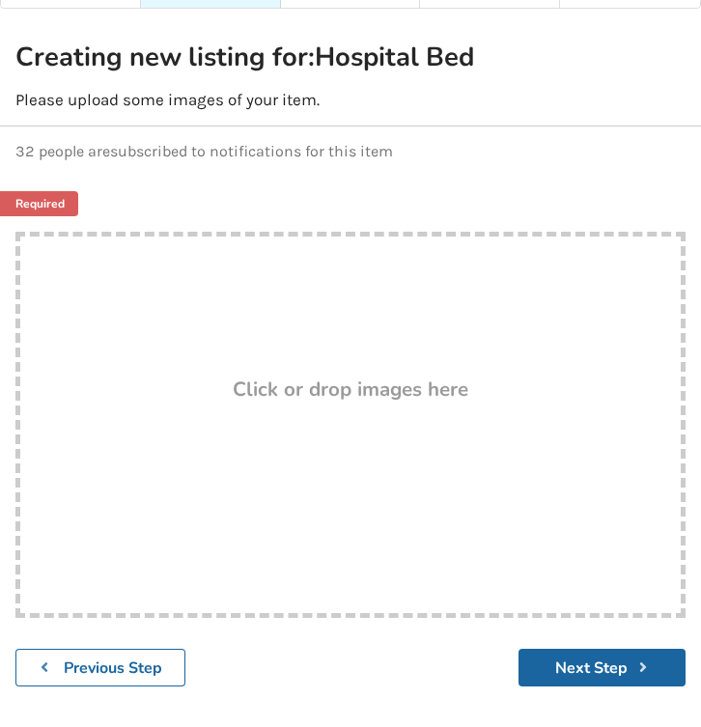
scroll to position [160, 0]
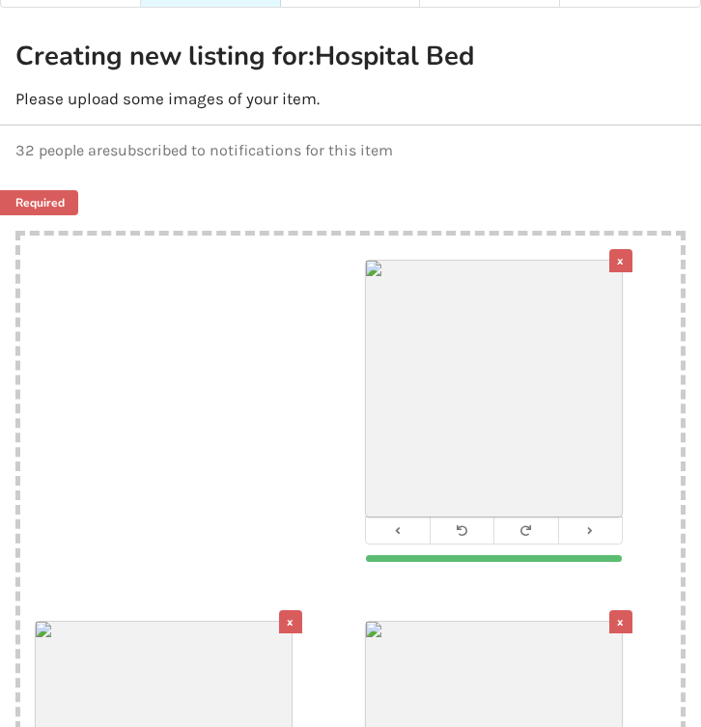
click at [622, 619] on div "x" at bounding box center [620, 621] width 23 height 23
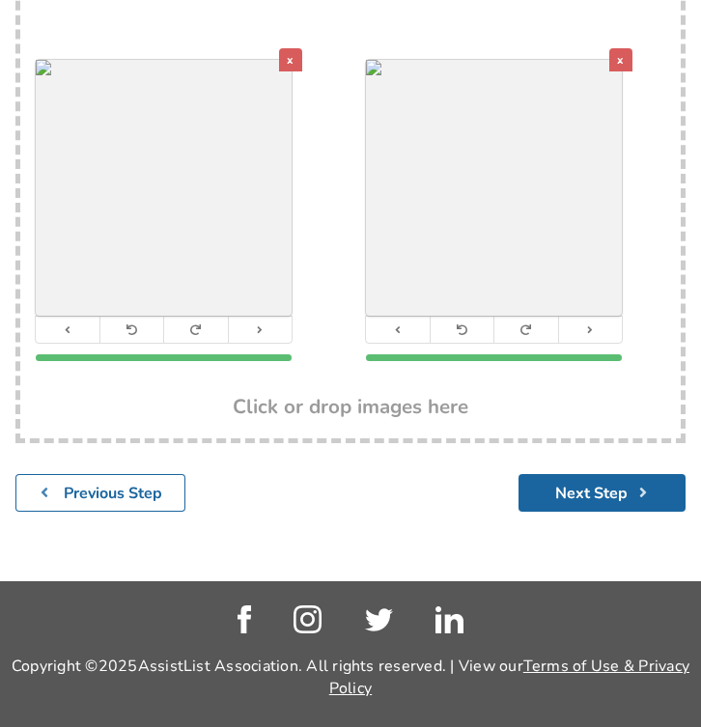
scroll to position [723, 0]
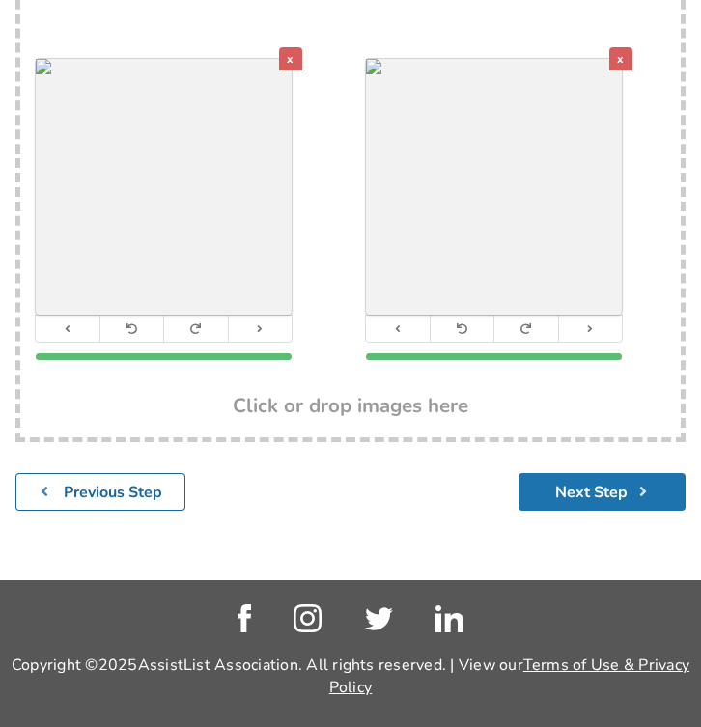
click at [572, 489] on button "Next Step" at bounding box center [601, 492] width 167 height 38
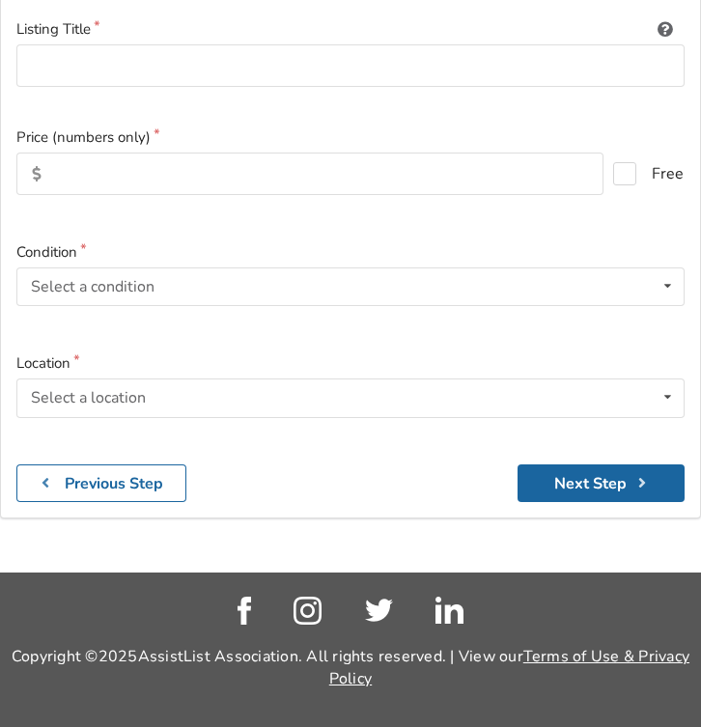
scroll to position [338, 0]
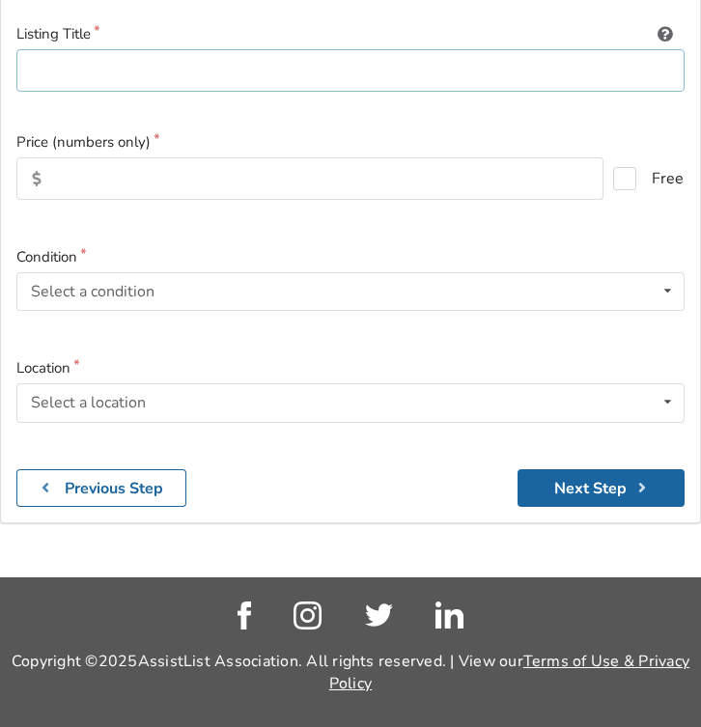
click at [75, 67] on input at bounding box center [350, 70] width 668 height 43
type input "electric hospital bed"
click at [91, 172] on input "text" at bounding box center [309, 178] width 587 height 42
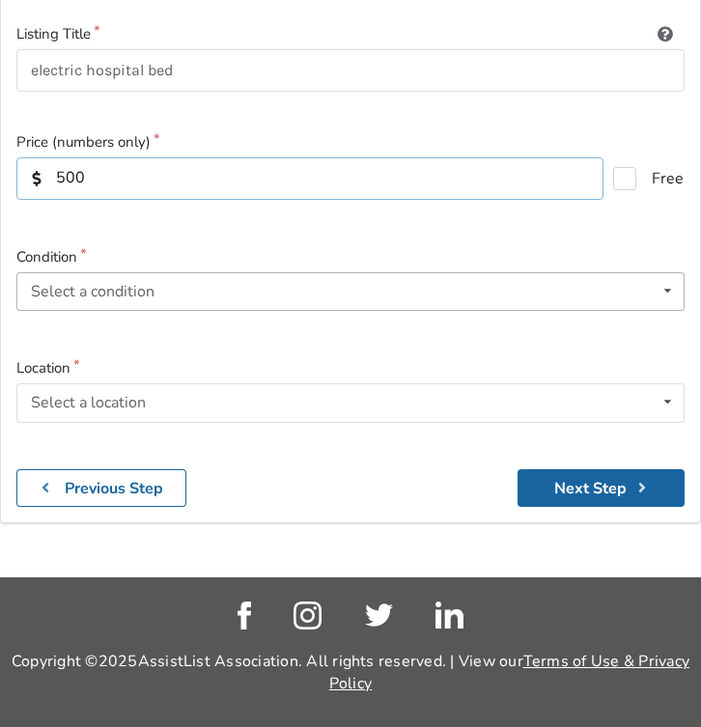
type input "500"
click at [668, 287] on icon at bounding box center [667, 291] width 28 height 36
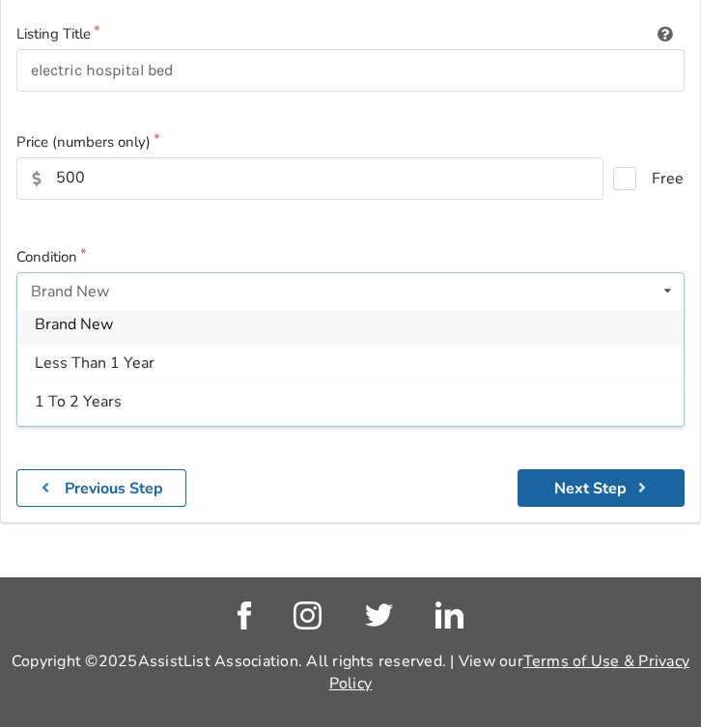
scroll to position [8, 0]
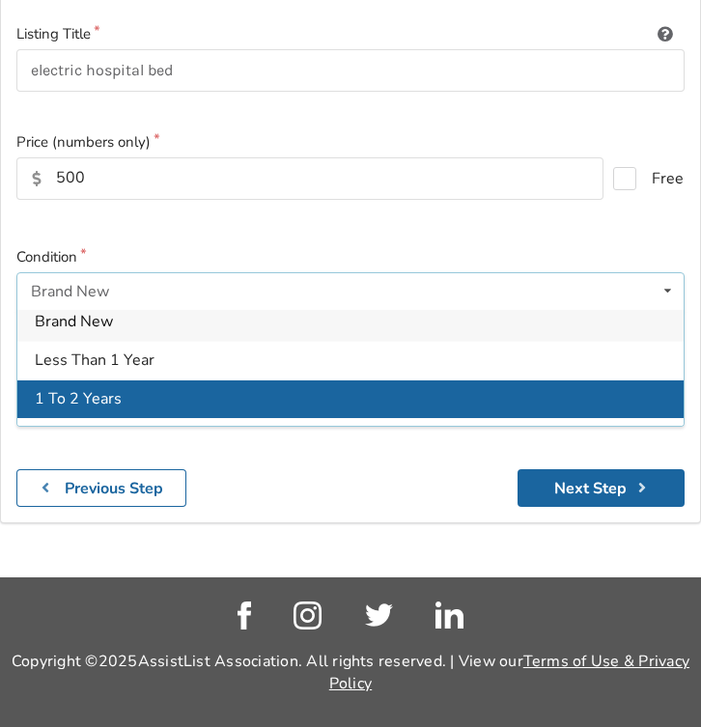
click at [66, 397] on span "1 To 2 Years" at bounding box center [78, 398] width 87 height 21
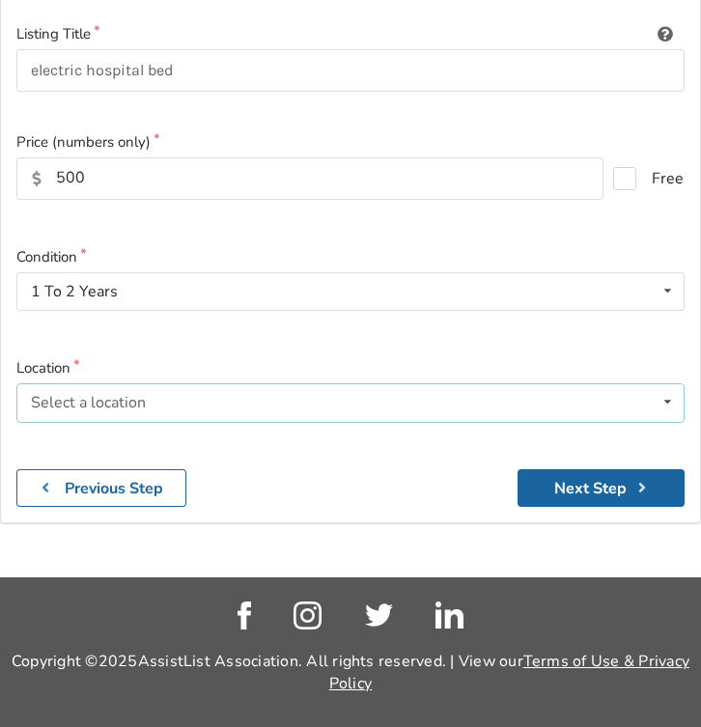
click at [103, 401] on div "Select a location" at bounding box center [88, 402] width 115 height 15
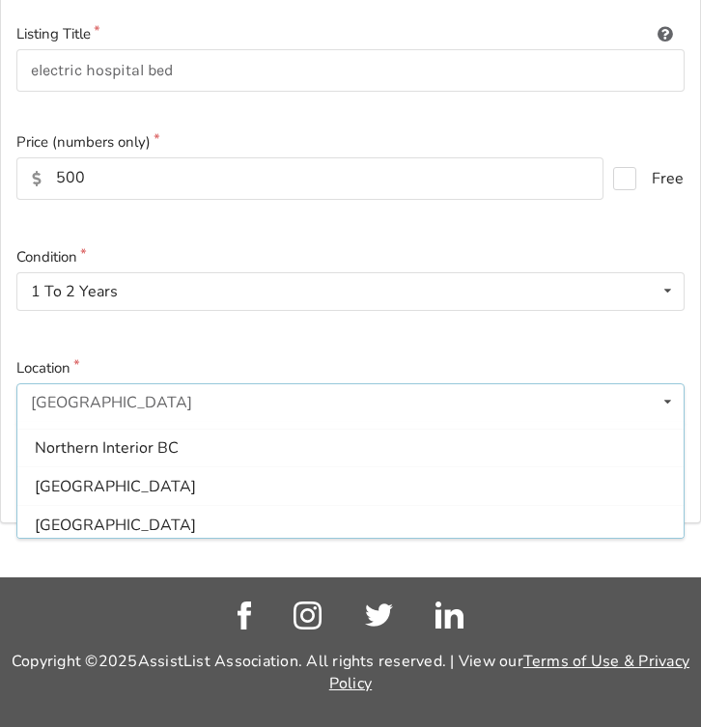
scroll to position [357, 0]
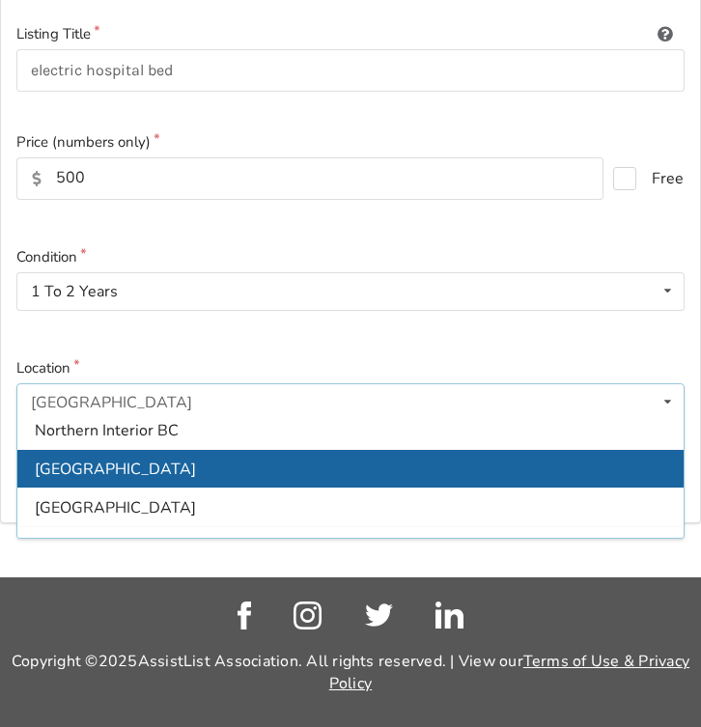
click at [172, 462] on div "North Vancouver" at bounding box center [350, 468] width 666 height 39
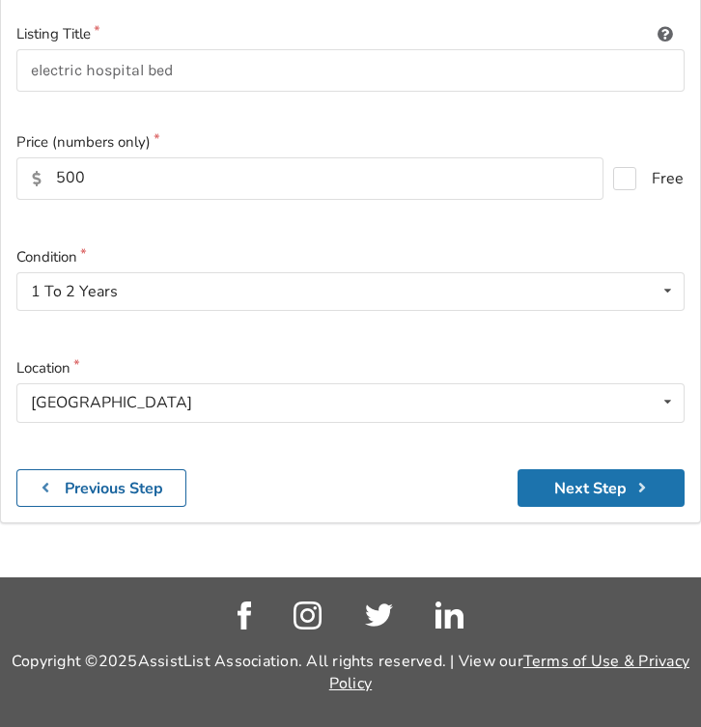
click at [622, 483] on button "Next Step" at bounding box center [600, 488] width 167 height 38
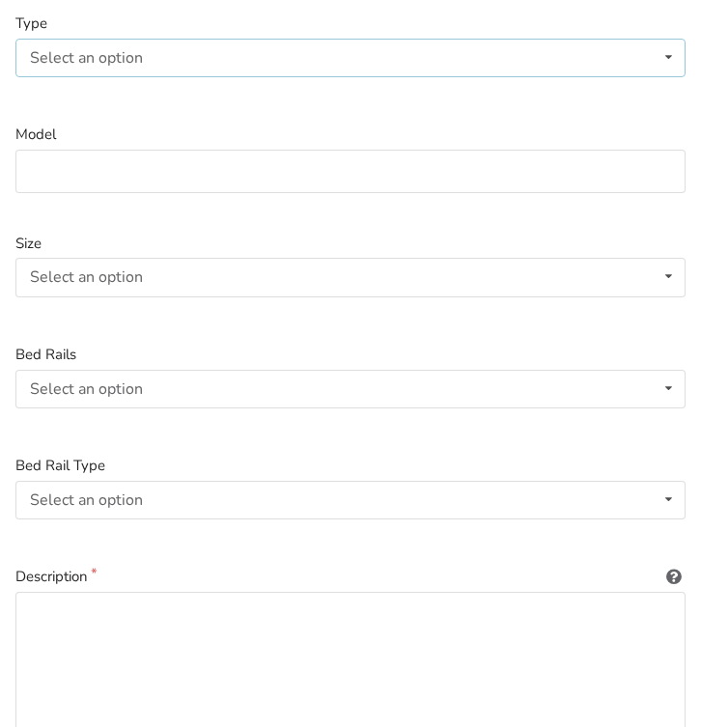
click at [667, 55] on icon at bounding box center [668, 58] width 28 height 36
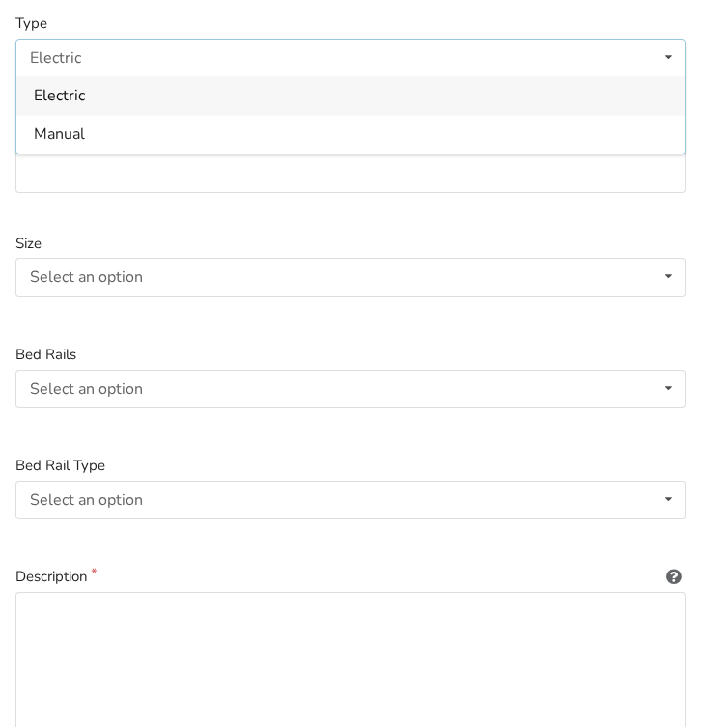
click at [79, 91] on span "Electric" at bounding box center [59, 96] width 51 height 21
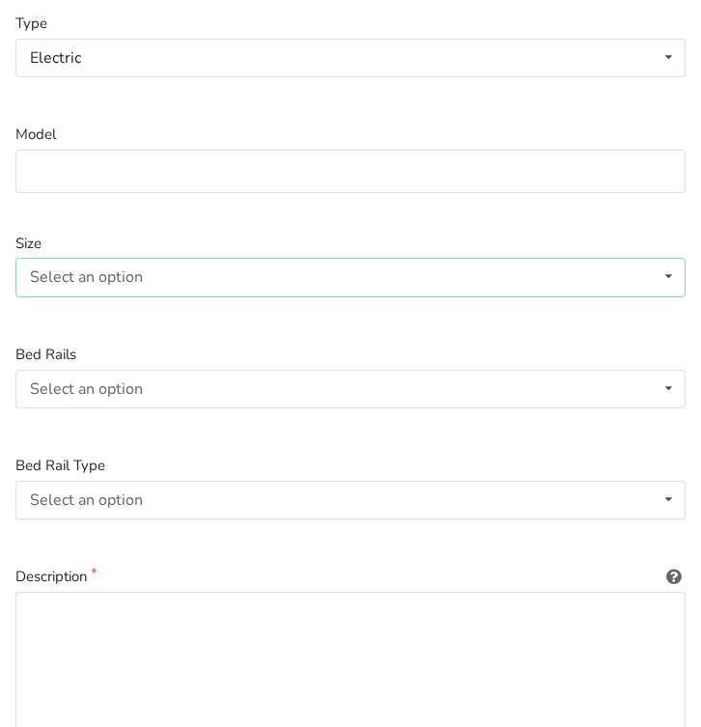
click at [670, 271] on icon at bounding box center [668, 277] width 28 height 36
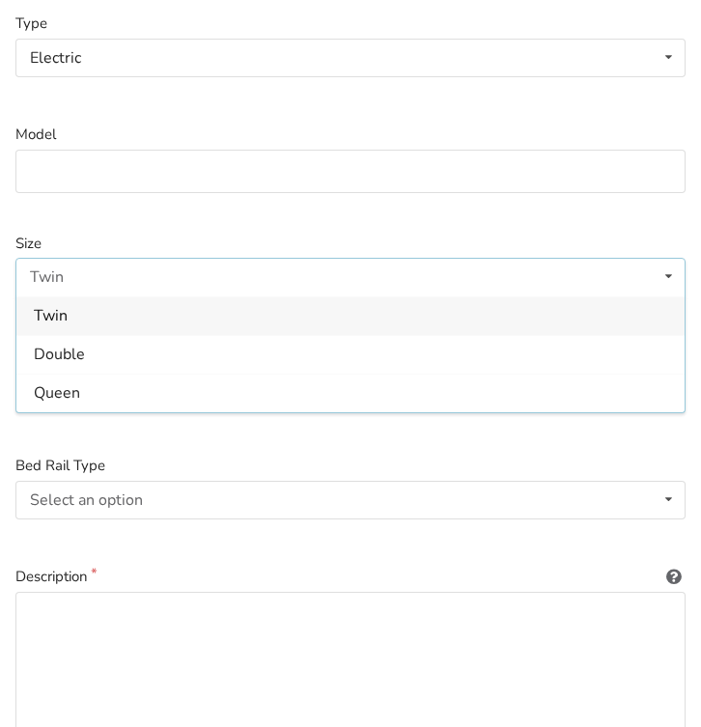
click at [66, 310] on span "Twin" at bounding box center [51, 315] width 34 height 21
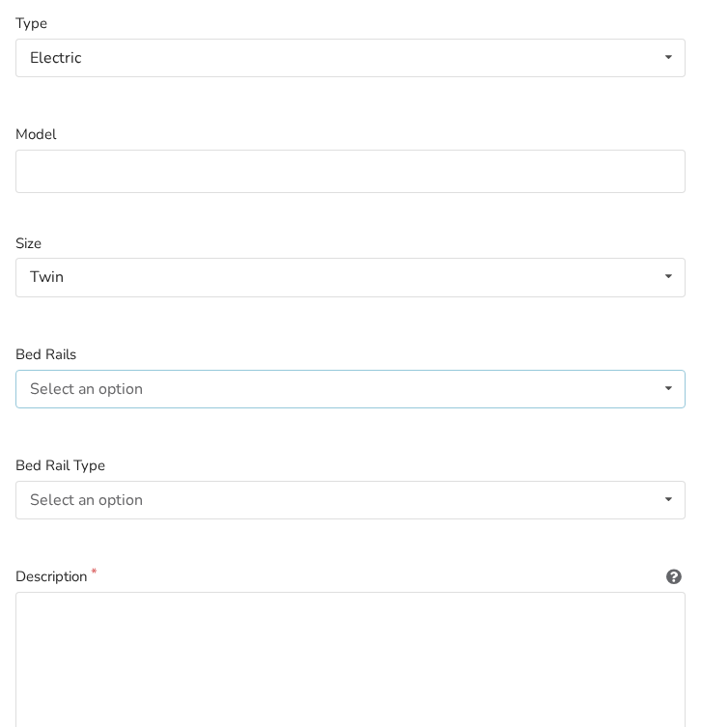
click at [670, 381] on icon at bounding box center [668, 389] width 28 height 36
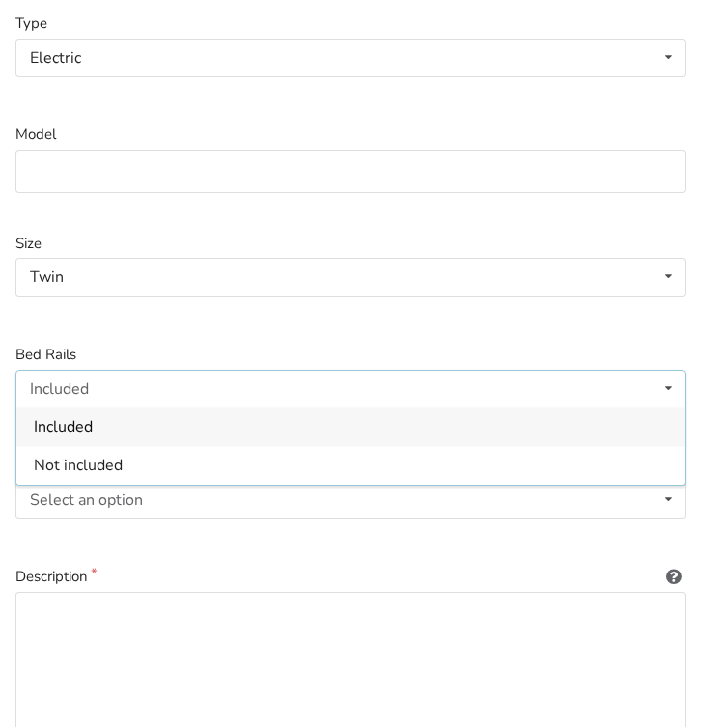
click at [74, 422] on span "Included" at bounding box center [63, 427] width 59 height 21
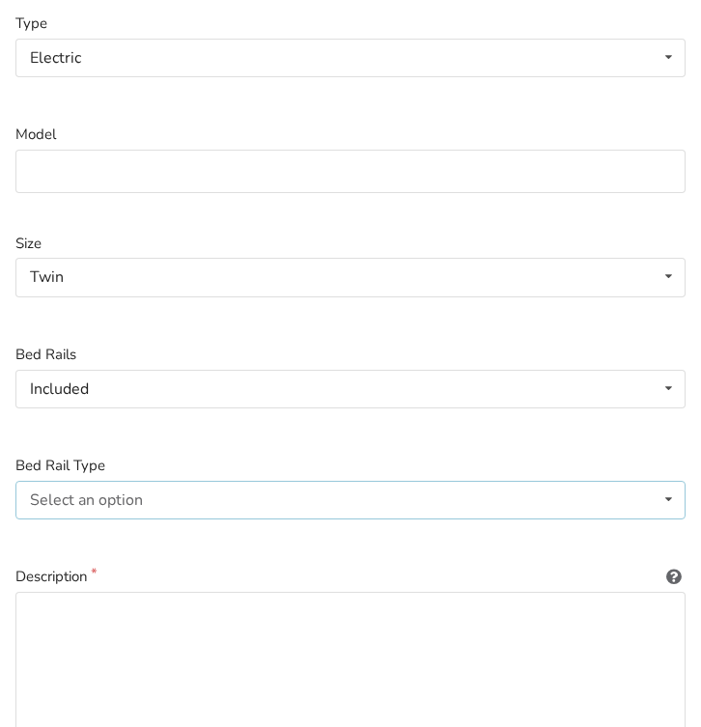
click at [669, 494] on icon at bounding box center [668, 500] width 28 height 36
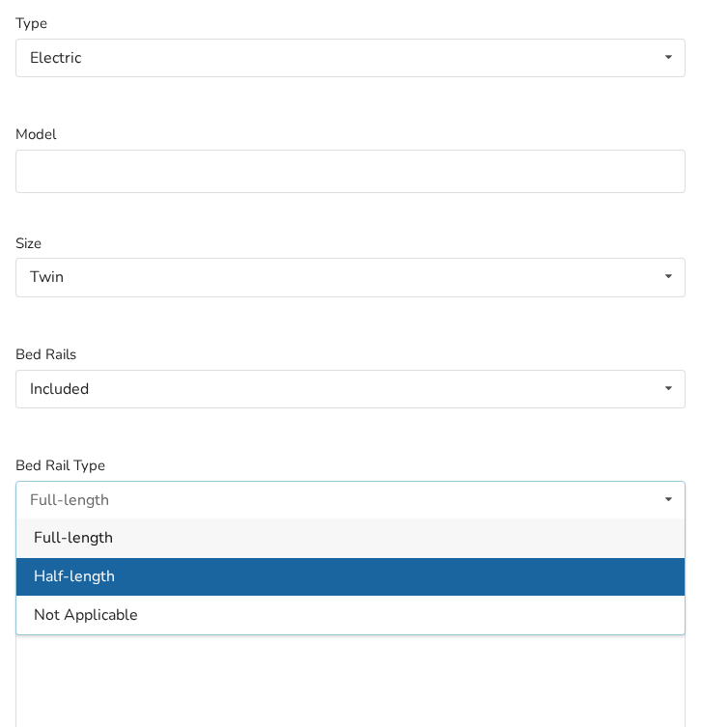
click at [109, 572] on span "Half-length" at bounding box center [74, 576] width 81 height 21
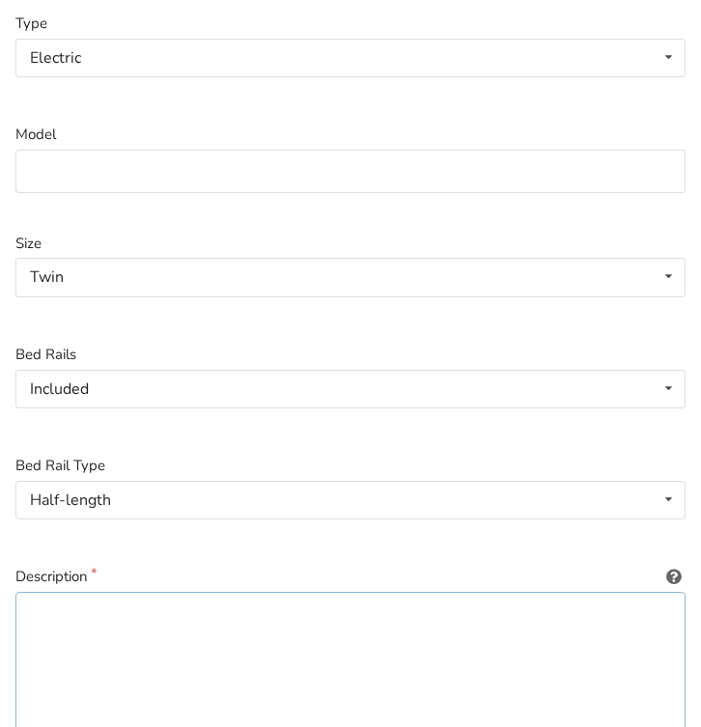
click at [45, 607] on textarea at bounding box center [350, 684] width 670 height 185
paste textarea "commode"
click at [107, 614] on textarea "Come with Mattress and a commode" at bounding box center [350, 684] width 670 height 185
click at [345, 616] on textarea "Come with Roha Mattress and a commode" at bounding box center [350, 684] width 670 height 185
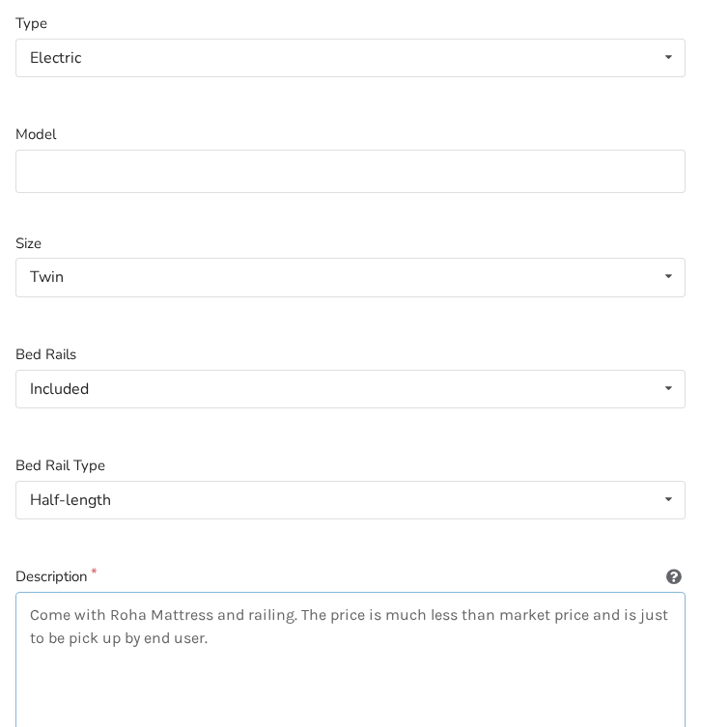
click at [30, 632] on textarea "Come with Roha Mattress and railing. The price is much less than market price a…" at bounding box center [350, 684] width 670 height 185
click at [347, 634] on textarea "Come with Roha Mattress and railing. The price is much less than market price a…" at bounding box center [350, 684] width 670 height 185
click at [344, 638] on textarea "Come with Roha Mattress and railing. The price is much less than market price a…" at bounding box center [350, 684] width 670 height 185
click at [544, 640] on textarea "Come with Roha Mattress and railing. The price is much less than market price a…" at bounding box center [350, 684] width 670 height 185
click at [535, 632] on textarea "Come with Roha Mattress and railing. The price is much less than market price a…" at bounding box center [350, 684] width 670 height 185
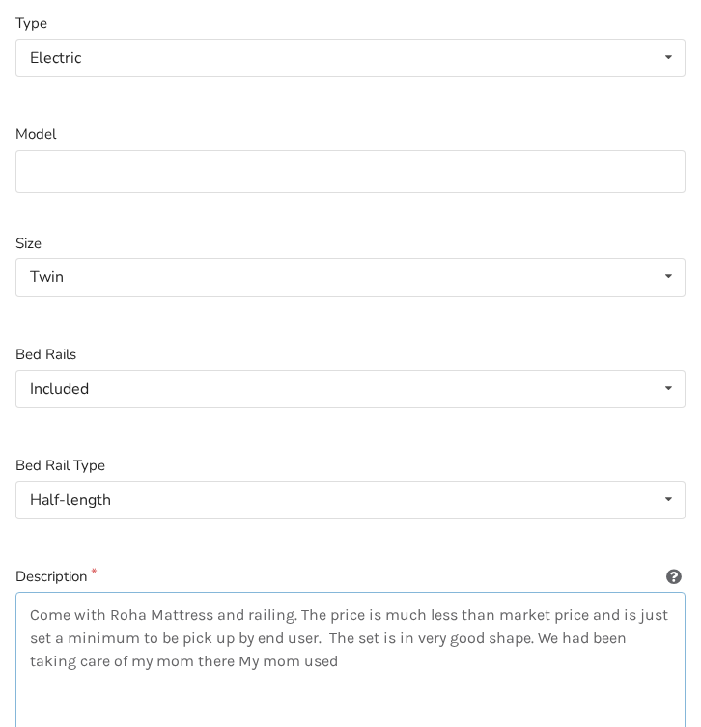
type textarea "a"
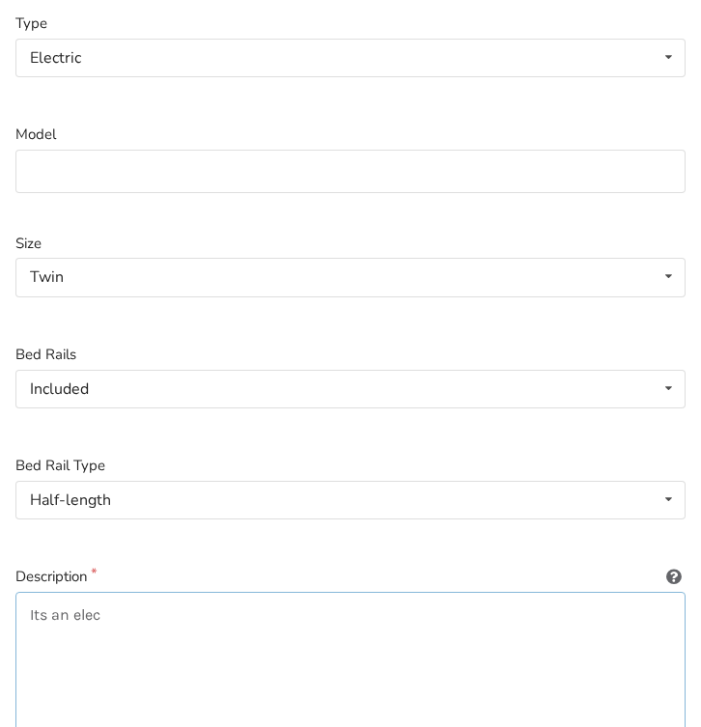
paste textarea "Rarely used hospital bed. Initial price around $4000. No longer needed. Selling…"
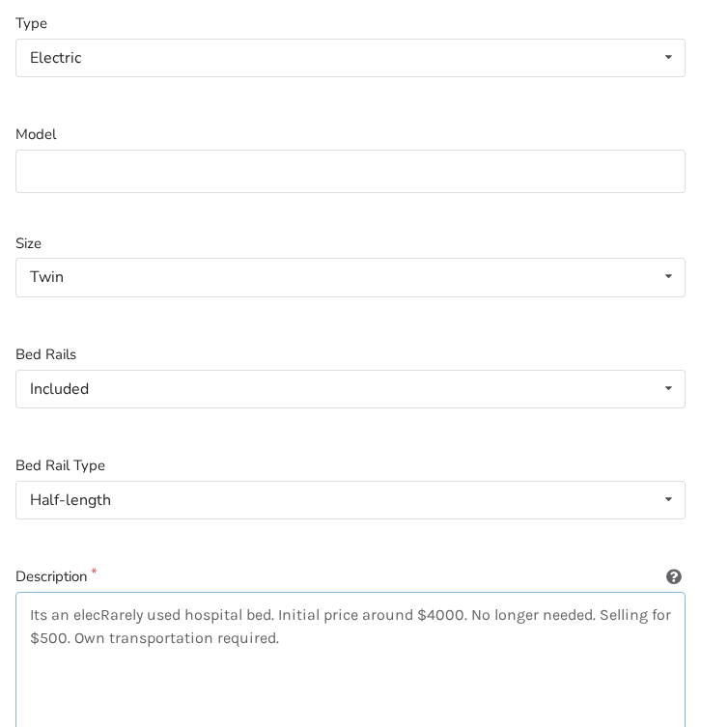
click at [100, 613] on textarea "Its an elecRarely used hospital bed. Initial price around $4000. No longer need…" at bounding box center [350, 684] width 670 height 185
click at [114, 614] on textarea "Its an Rarely used hospital bed. Initial price around $4000. No longer needed. …" at bounding box center [350, 684] width 670 height 185
click at [223, 613] on textarea "Its an very good shape used hospital bed. Initial price around $4000. No longer…" at bounding box center [350, 684] width 670 height 185
click at [315, 612] on textarea "Its an very good shape used hospital bed. Initial price around $4000. No longer…" at bounding box center [350, 684] width 670 height 185
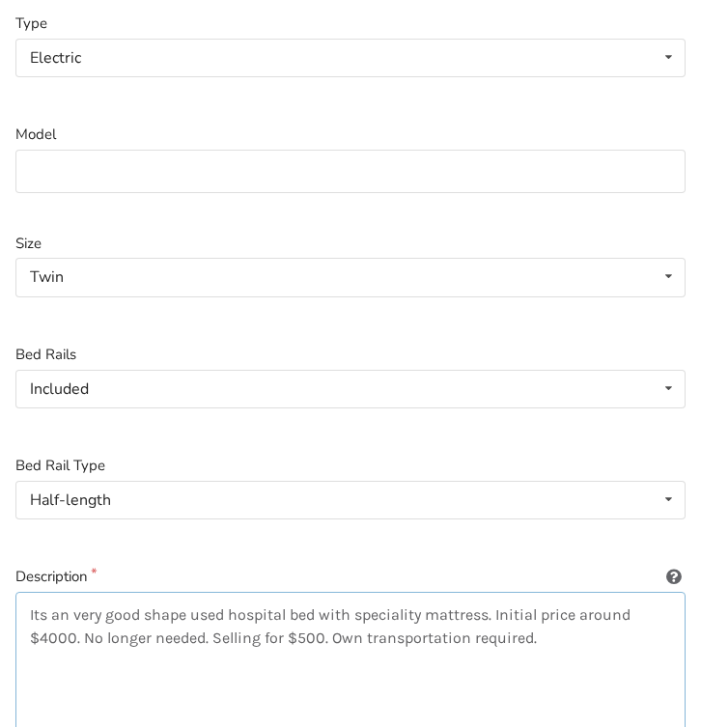
click at [494, 610] on textarea "Its an very good shape used hospital bed with speciality mattress. Initial pric…" at bounding box center [350, 684] width 670 height 185
click at [537, 611] on textarea "Its an very good shape used hospital bed with speciality mattress. Initial pric…" at bounding box center [350, 684] width 670 height 185
click at [66, 611] on textarea "Its an very good shape used hospital bed with speciality mattress. Ori price ar…" at bounding box center [350, 684] width 670 height 185
click at [506, 609] on textarea "Its a very good shape used hospital bed with speciality mattress. Ori price aro…" at bounding box center [350, 684] width 670 height 185
click at [584, 614] on textarea "Its a very good shape used hospital bed with speciality mattress. Original pric…" at bounding box center [350, 684] width 670 height 185
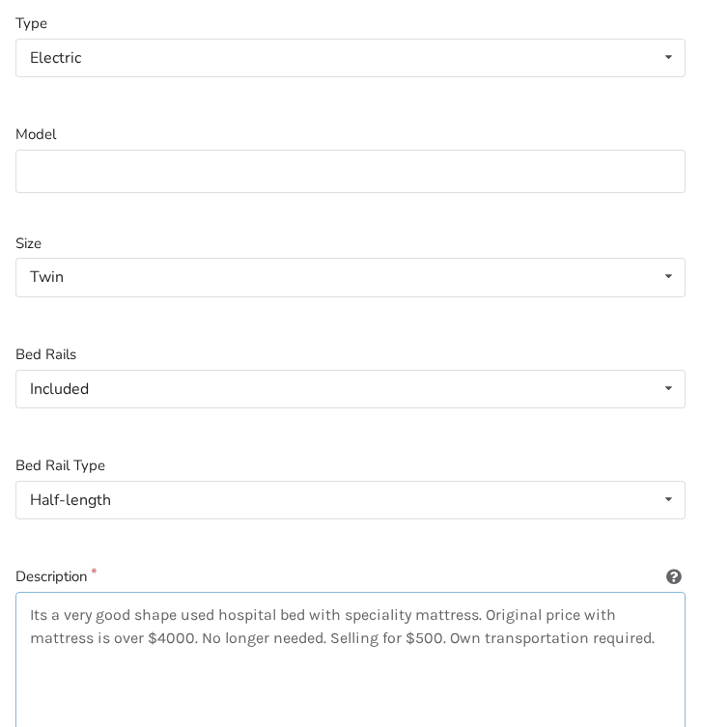
click at [320, 636] on textarea "Its a very good shape used hospital bed with speciality mattress. Original pric…" at bounding box center [350, 684] width 670 height 185
click at [649, 635] on textarea "Its a very good shape used hospital bed with speciality mattress. Original pric…" at bounding box center [350, 684] width 670 height 185
click at [614, 634] on textarea "Its a very good shape used hospital bed with speciality mattress. Original pric…" at bounding box center [350, 684] width 670 height 185
click at [581, 635] on textarea "Its a very good shape used hospital bed with speciality mattress. Original pric…" at bounding box center [350, 684] width 670 height 185
drag, startPoint x: 28, startPoint y: 609, endPoint x: 205, endPoint y: 667, distance: 185.9
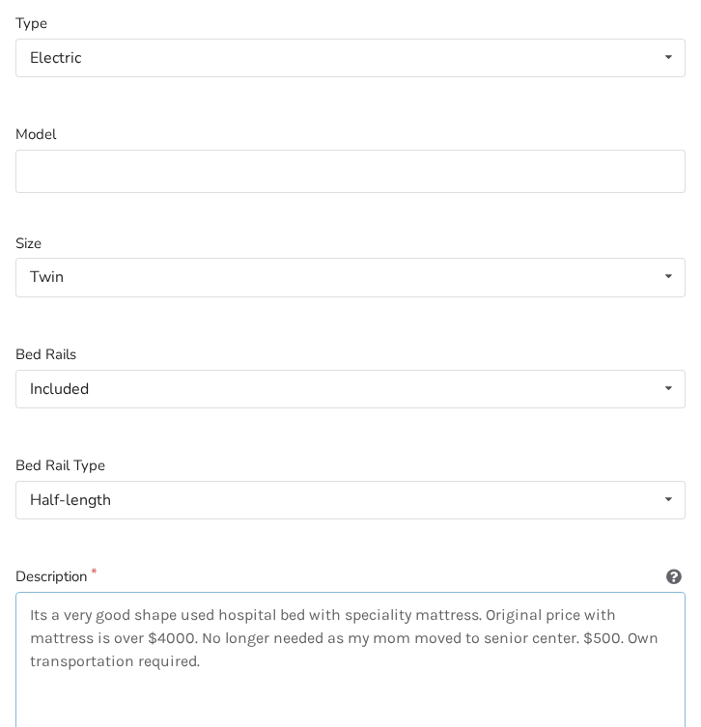
click at [205, 667] on textarea "Its a very good shape used hospital bed with speciality mattress. Original pric…" at bounding box center [350, 684] width 670 height 185
click at [596, 660] on textarea "Its a very good shape used hospital bed with speciality mattress. Original pric…" at bounding box center [350, 684] width 670 height 185
click at [581, 636] on textarea "Its a very good shape used hospital bed with speciality mattress. Original pric…" at bounding box center [350, 684] width 670 height 185
click at [664, 635] on textarea "Its a very good shape used hospital bed with speciality mattress. Original pric…" at bounding box center [350, 684] width 670 height 185
click at [126, 659] on textarea "Its a very good shape used hospital bed with speciality mattress. Original pric…" at bounding box center [350, 684] width 670 height 185
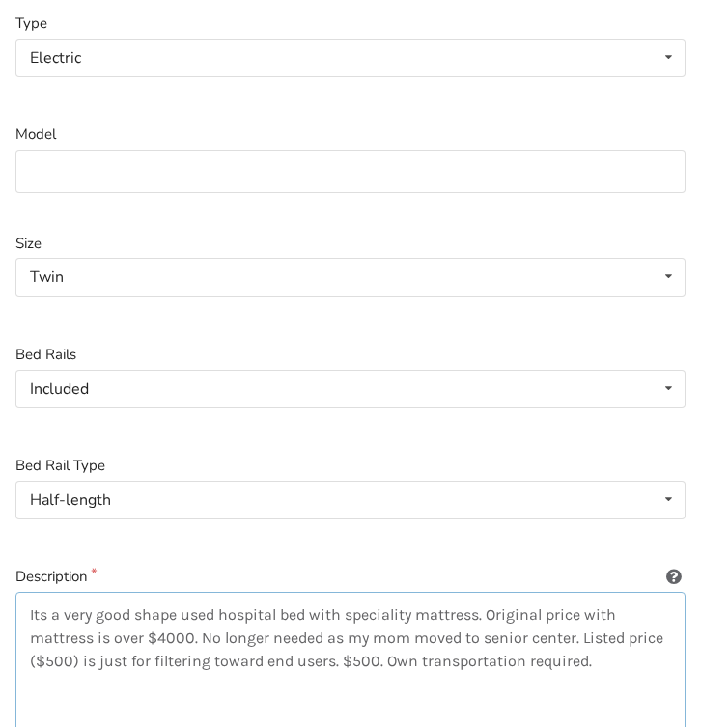
click at [373, 657] on textarea "Its a very good shape used hospital bed with speciality mattress. Original pric…" at bounding box center [350, 684] width 670 height 185
click at [644, 661] on textarea "Its a very good shape used hospital bed with speciality mattress. Original pric…" at bounding box center [350, 684] width 670 height 185
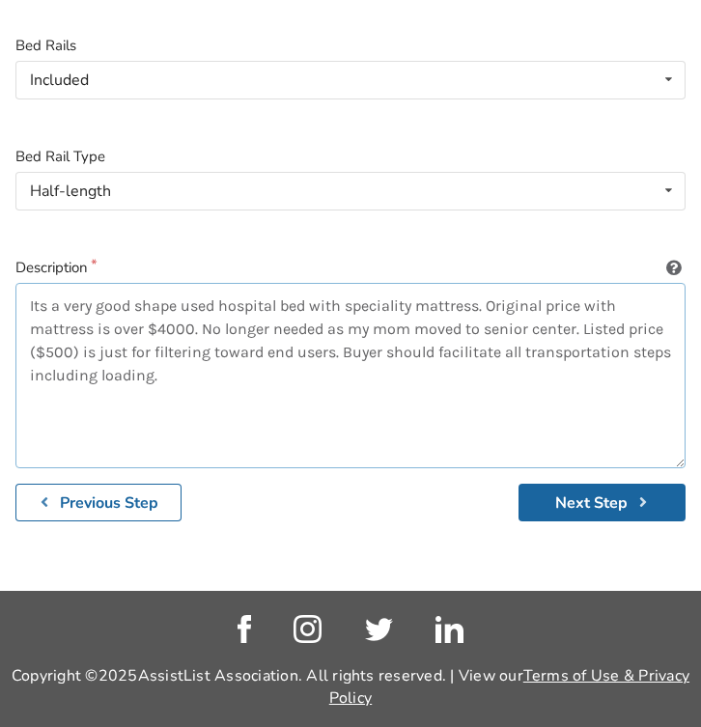
scroll to position [661, 0]
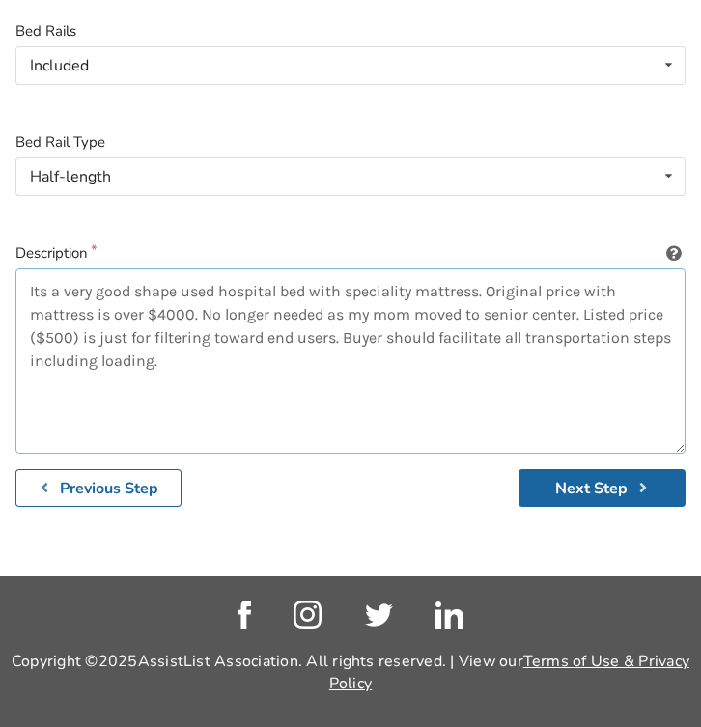
drag, startPoint x: 27, startPoint y: 287, endPoint x: 208, endPoint y: 377, distance: 202.8
click at [208, 377] on textarea "Its a very good shape used hospital bed with speciality mattress. Original pric…" at bounding box center [350, 360] width 670 height 185
type textarea "Its a very good shape used hospital bed with speciality mattress. Original pric…"
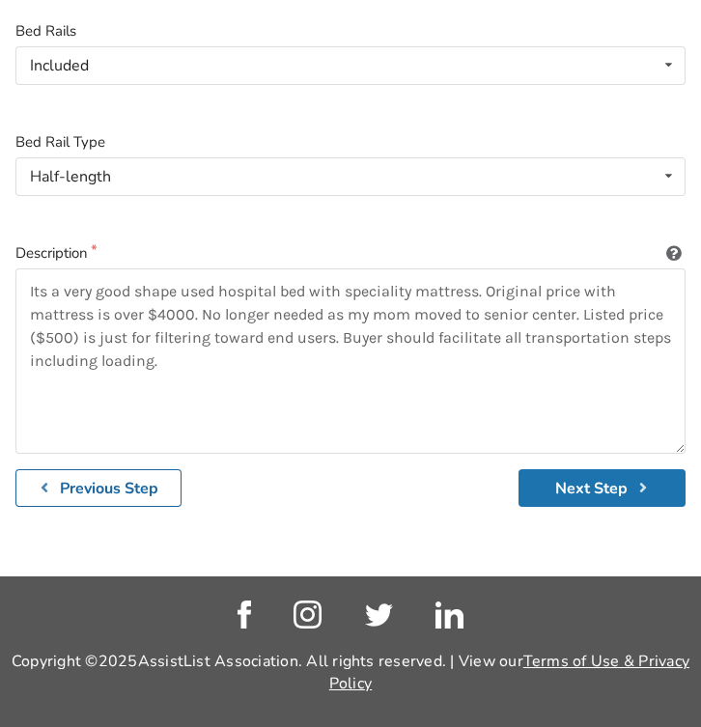
click at [577, 487] on button "Next Step" at bounding box center [601, 488] width 167 height 38
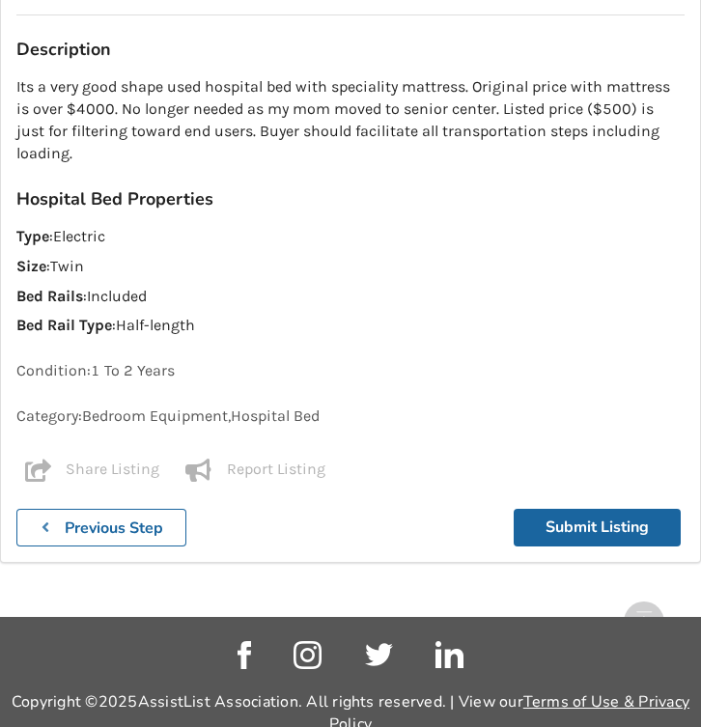
scroll to position [1438, 0]
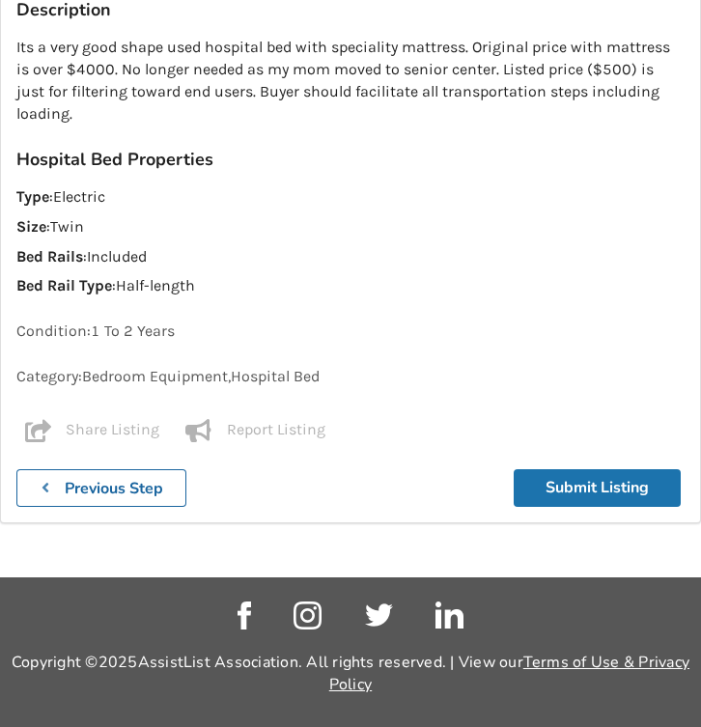
click at [567, 476] on button "Submit Listing" at bounding box center [596, 488] width 167 height 38
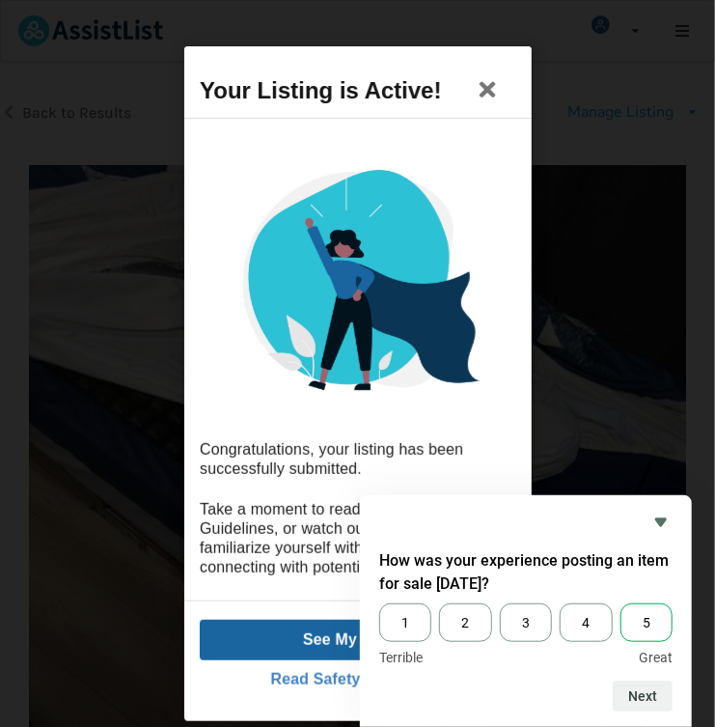
click at [648, 621] on span "5" at bounding box center [647, 622] width 52 height 39
click at [621, 603] on input "5" at bounding box center [621, 603] width 0 height 0
click at [654, 698] on button "Next" at bounding box center [643, 695] width 60 height 31
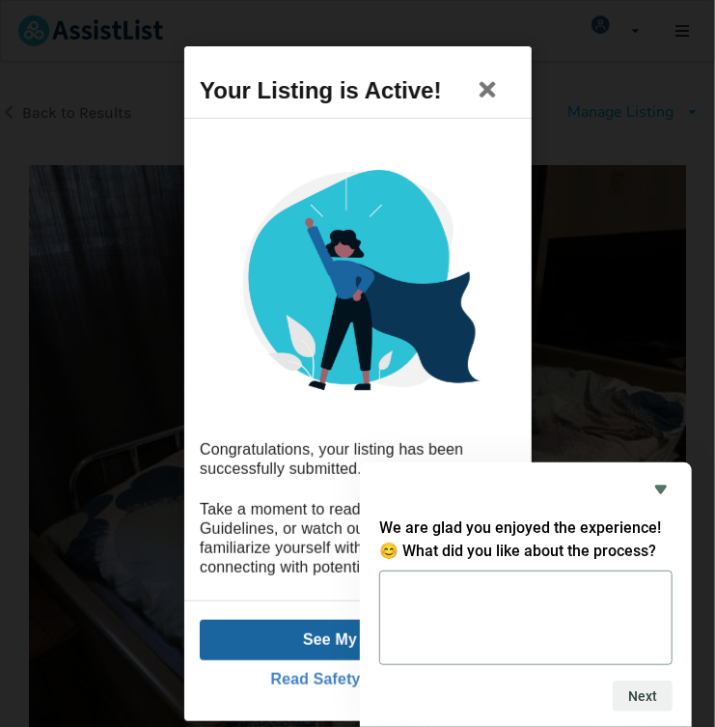
click at [606, 350] on div "Your Listing is Active! Congratulations, your listing has been successfully sub…" at bounding box center [357, 363] width 715 height 727
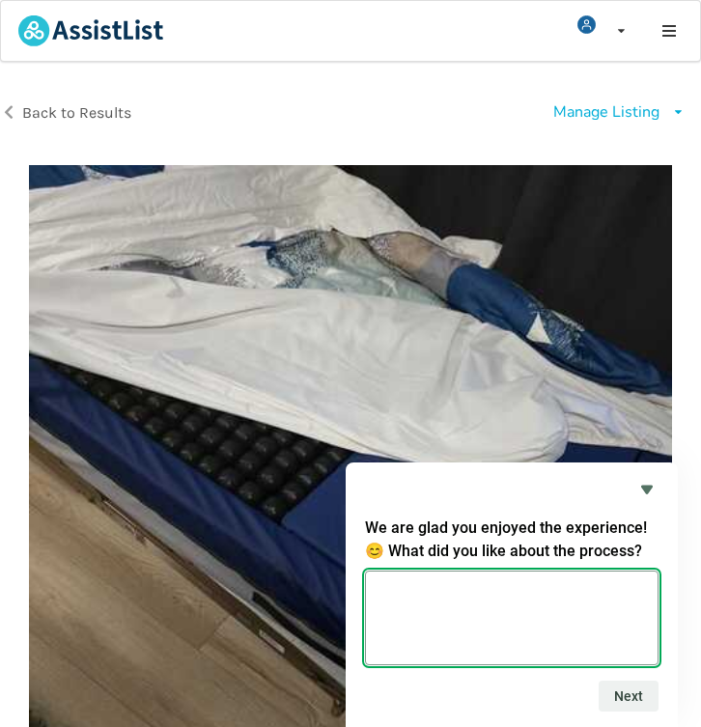
click at [441, 591] on textarea at bounding box center [511, 617] width 293 height 95
type textarea "Very streight forward"
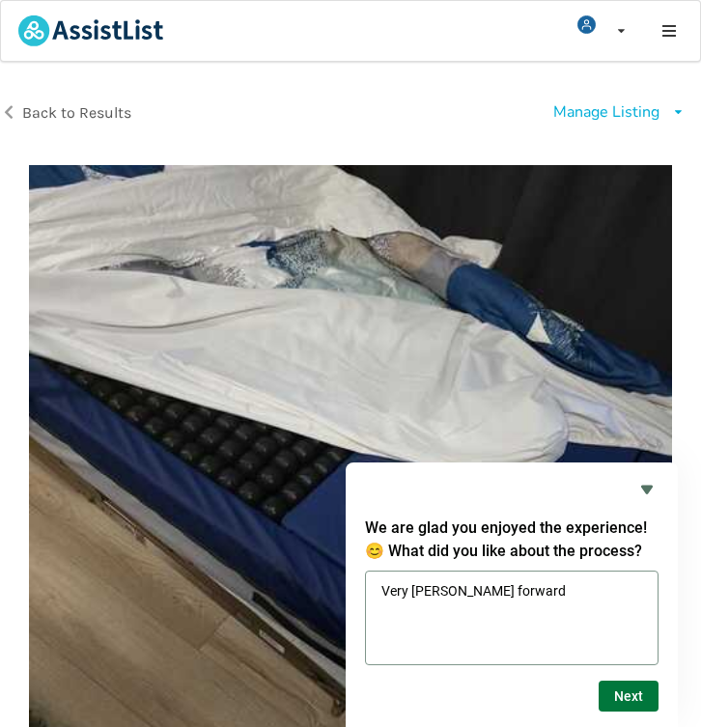
click at [622, 698] on button "Next" at bounding box center [628, 695] width 60 height 31
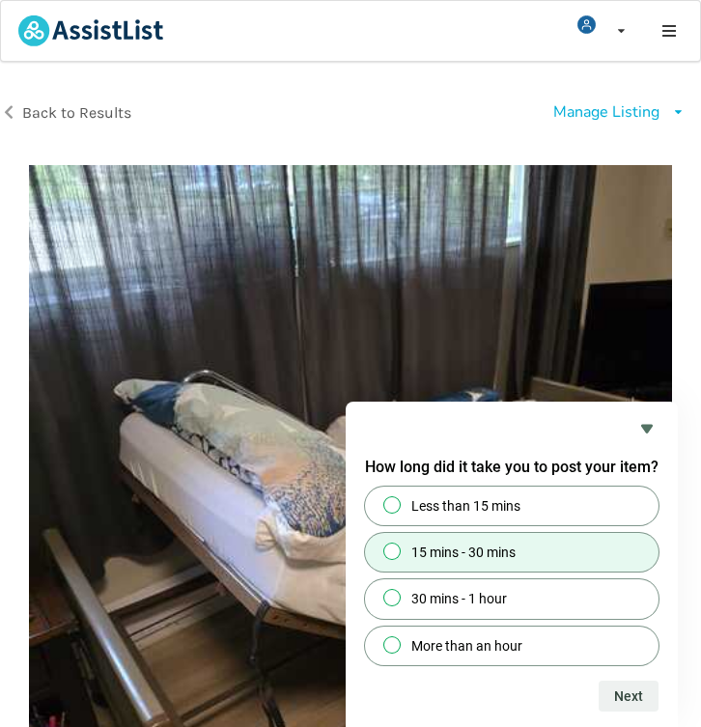
click at [475, 549] on span "15 mins - 30 mins" at bounding box center [463, 551] width 104 height 19
click at [399, 549] on input "15 mins - 30 mins" at bounding box center [392, 551] width 13 height 13
radio input "true"
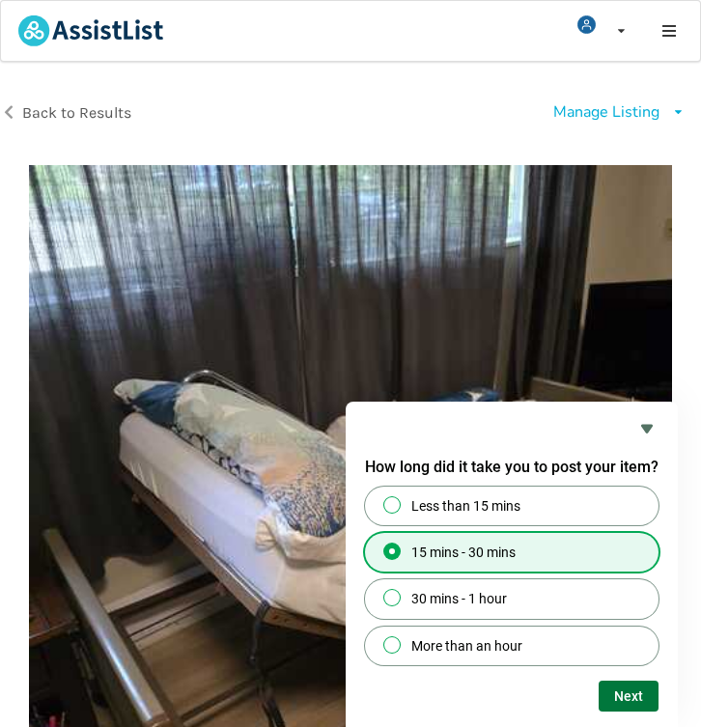
click at [620, 698] on button "Next" at bounding box center [628, 695] width 60 height 31
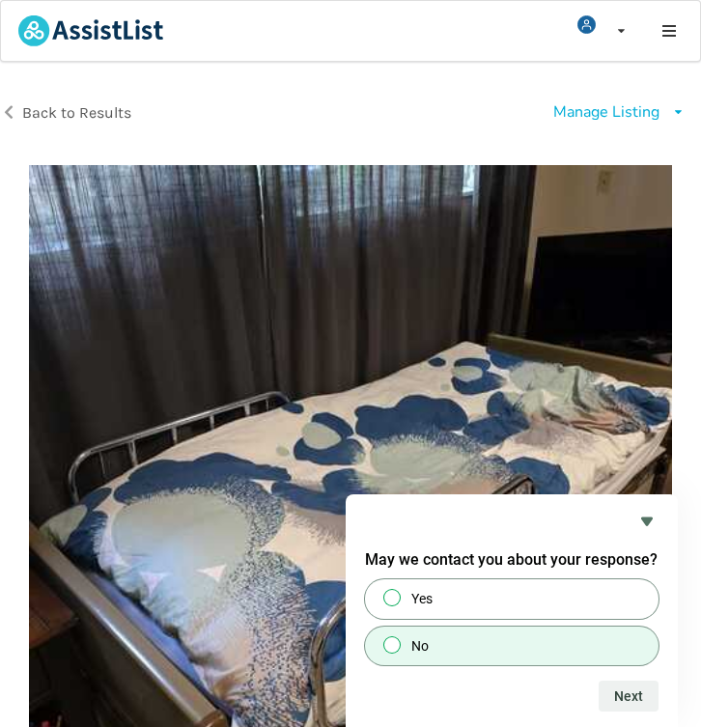
click at [395, 647] on input "No" at bounding box center [392, 644] width 13 height 13
radio input "true"
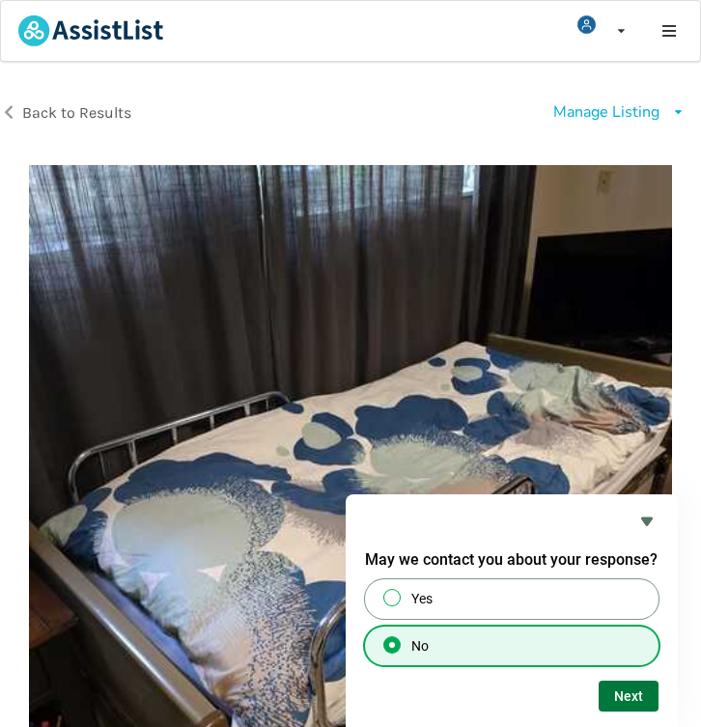
click at [629, 701] on button "Next" at bounding box center [628, 695] width 60 height 31
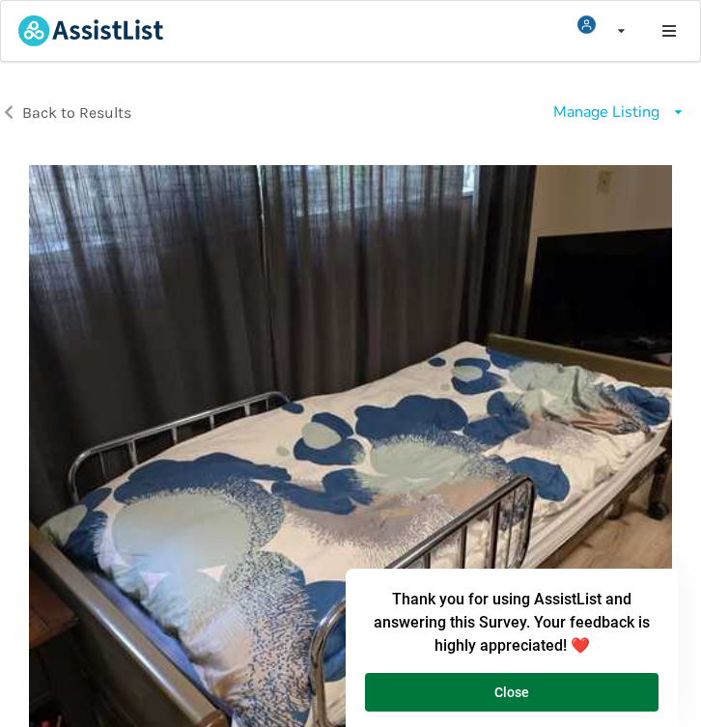
click at [488, 692] on button "Close" at bounding box center [511, 692] width 293 height 39
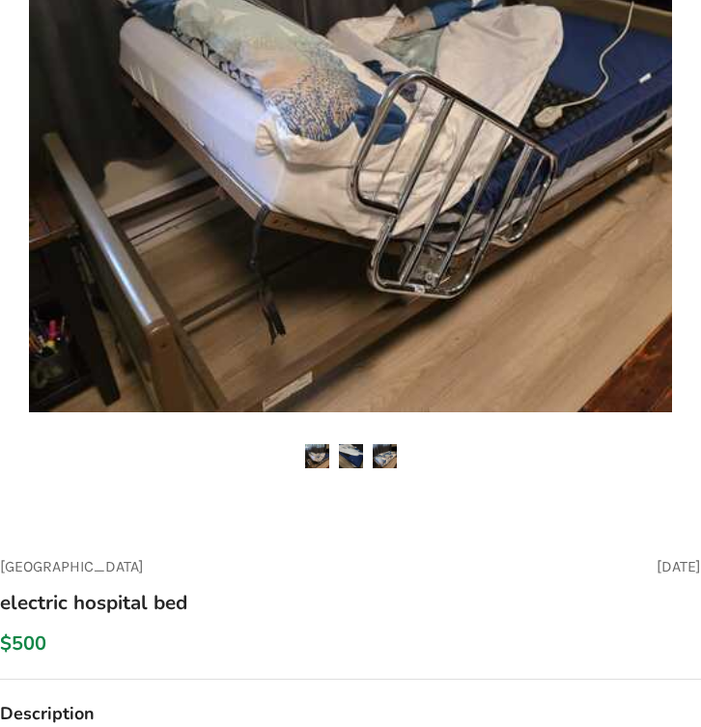
scroll to position [404, 0]
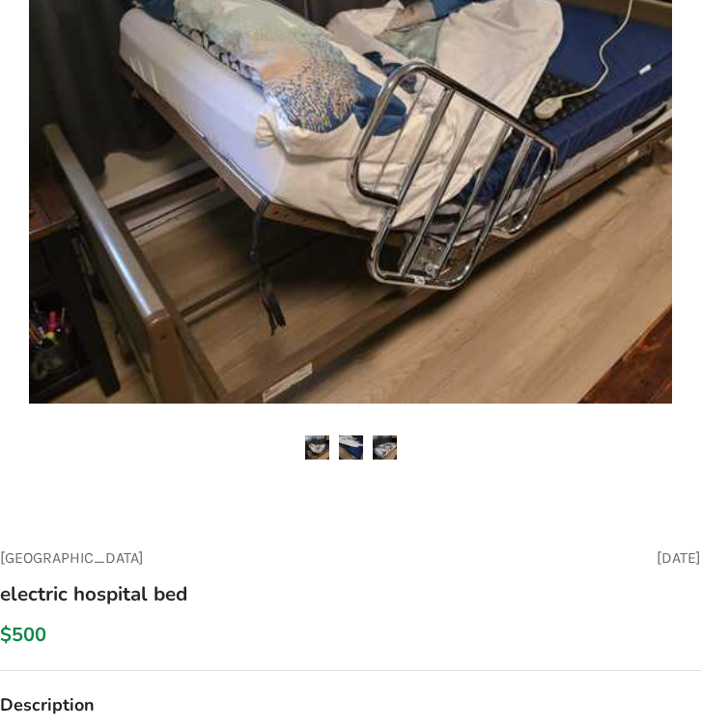
click at [313, 447] on img at bounding box center [317, 447] width 24 height 24
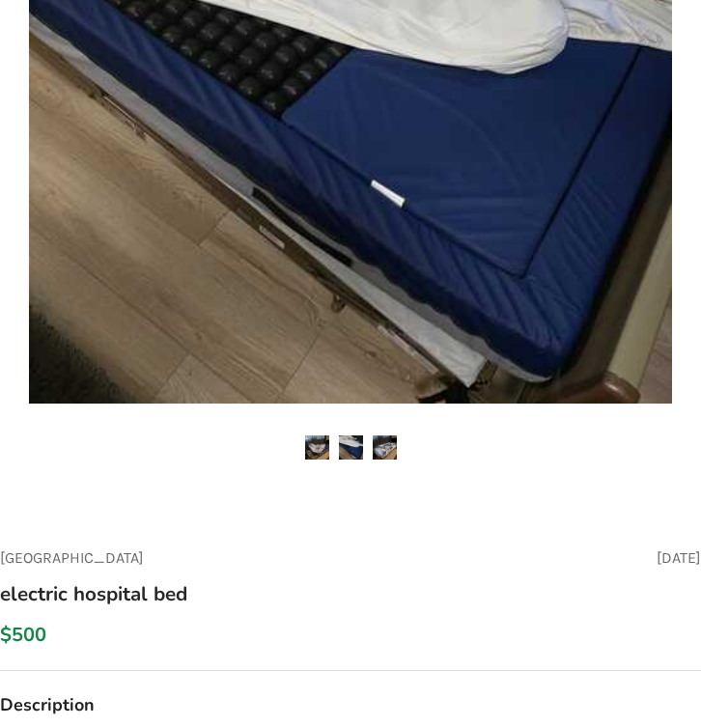
click at [343, 451] on img at bounding box center [351, 447] width 24 height 24
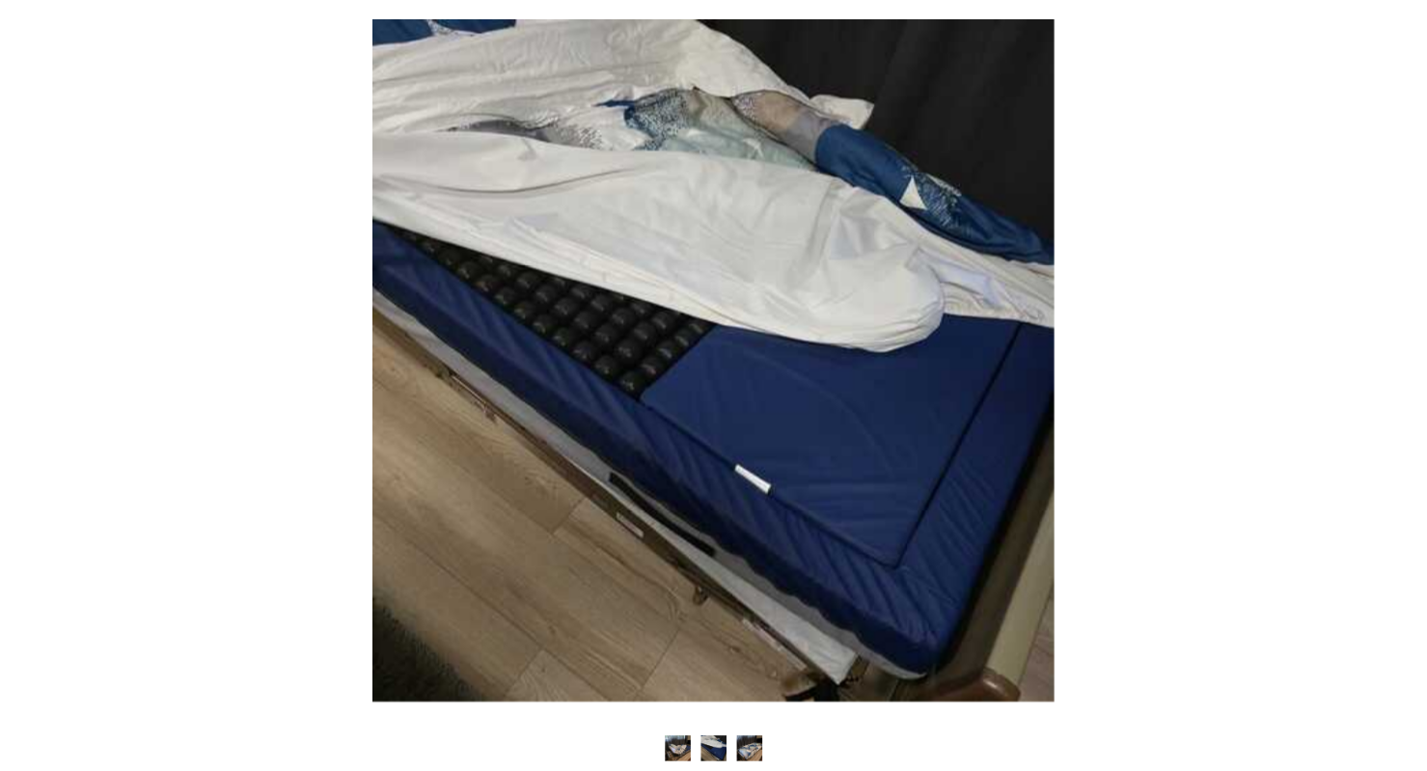
scroll to position [0, 0]
